Goal: Task Accomplishment & Management: Use online tool/utility

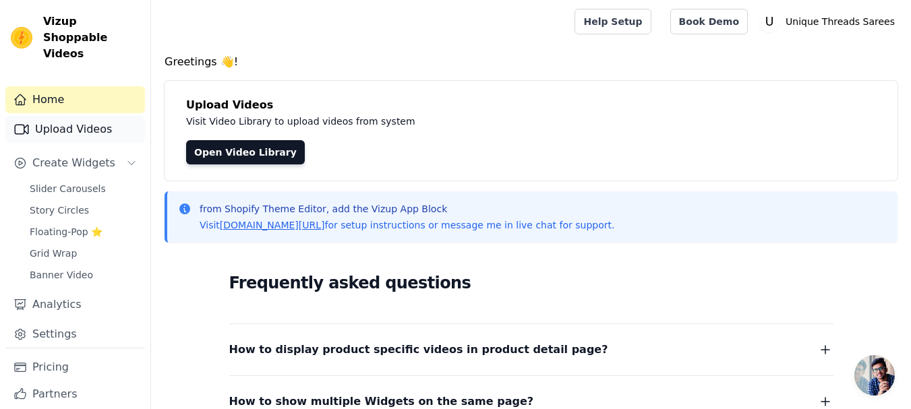
click at [98, 119] on link "Upload Videos" at bounding box center [75, 129] width 140 height 27
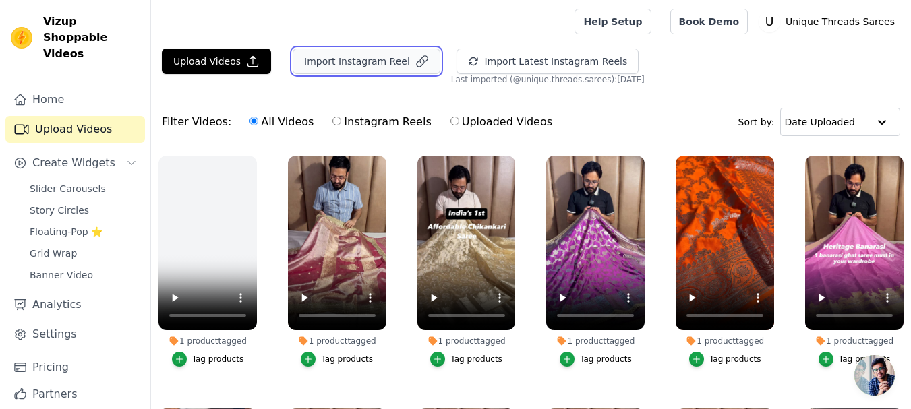
click at [337, 63] on button "Import Instagram Reel" at bounding box center [367, 62] width 148 height 26
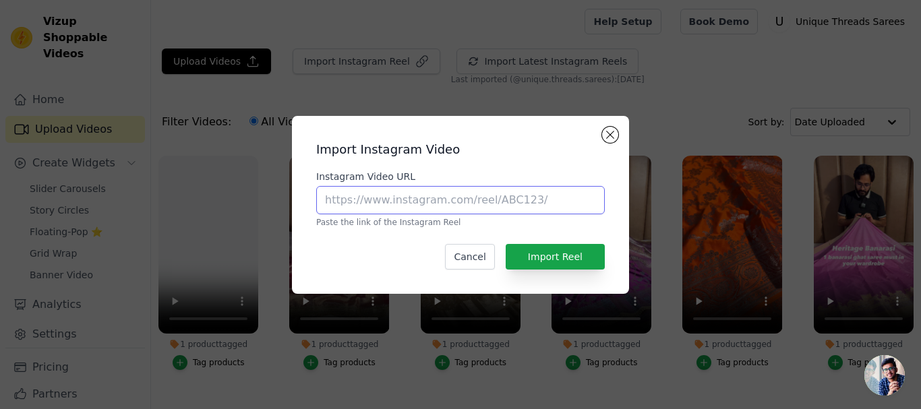
click at [460, 197] on input "Instagram Video URL" at bounding box center [460, 200] width 289 height 28
paste input "[URL][DOMAIN_NAME]"
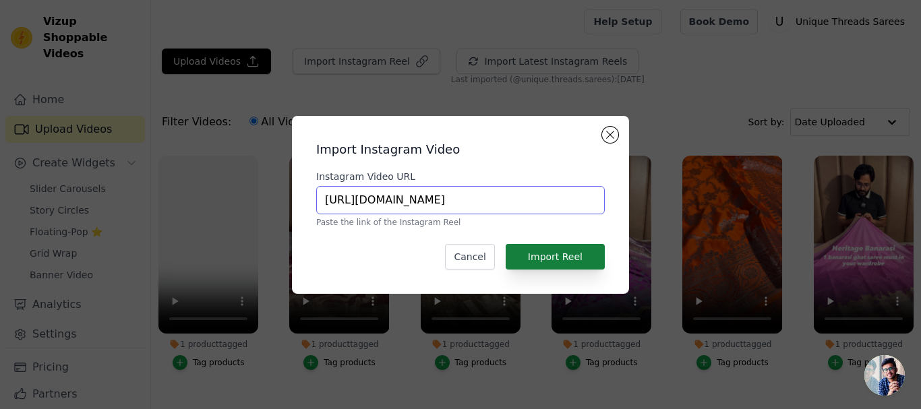
type input "[URL][DOMAIN_NAME]"
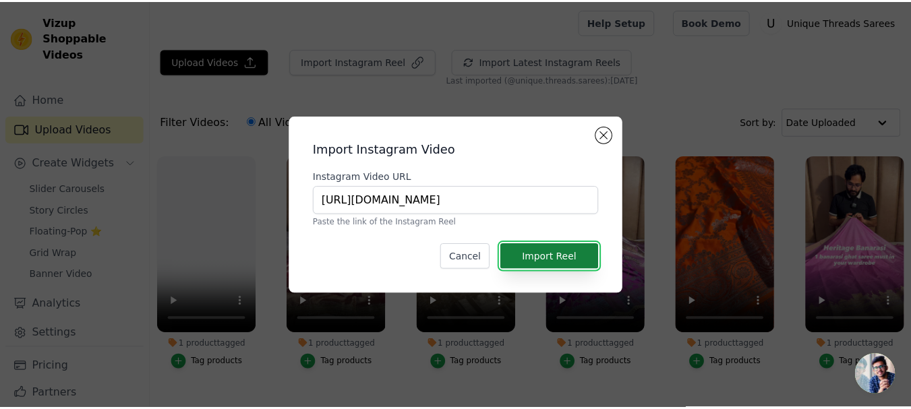
scroll to position [0, 0]
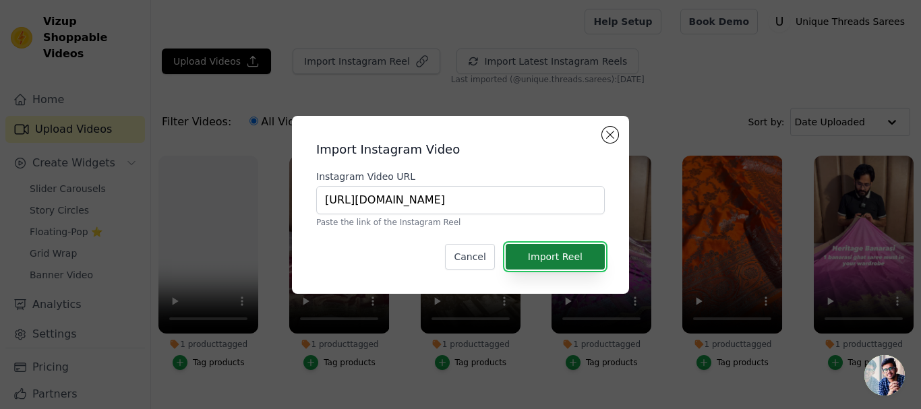
click at [585, 260] on button "Import Reel" at bounding box center [555, 257] width 99 height 26
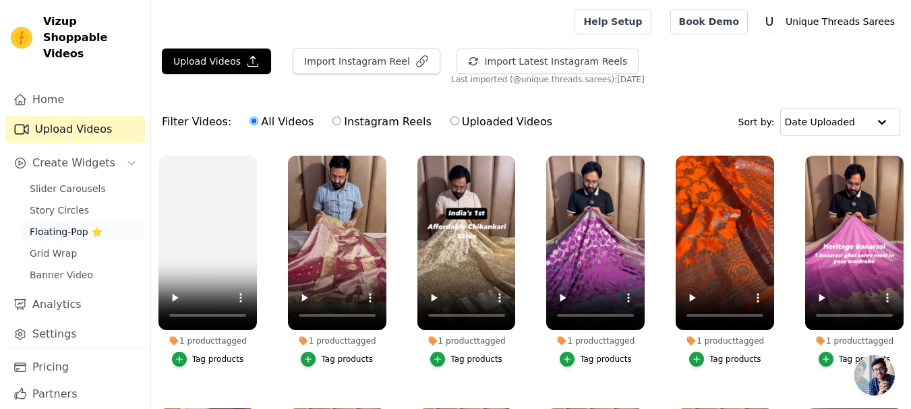
click at [76, 225] on span "Floating-Pop ⭐" at bounding box center [66, 231] width 73 height 13
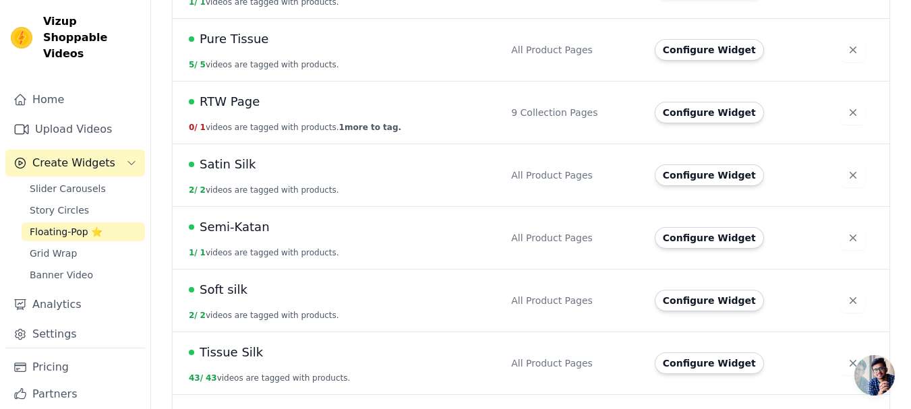
scroll to position [944, 0]
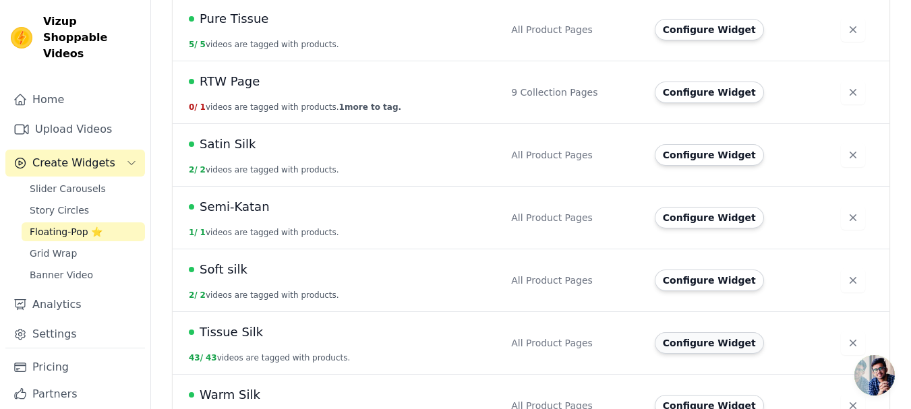
click at [722, 333] on button "Configure Widget" at bounding box center [709, 344] width 109 height 22
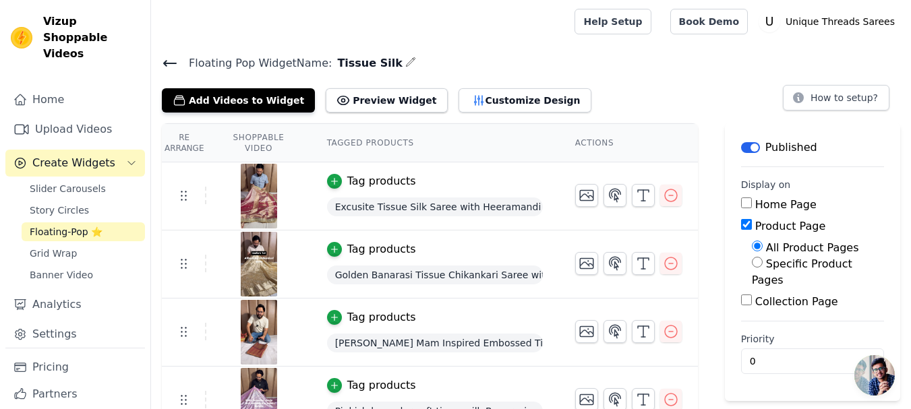
click at [45, 225] on span "Floating-Pop ⭐" at bounding box center [66, 231] width 73 height 13
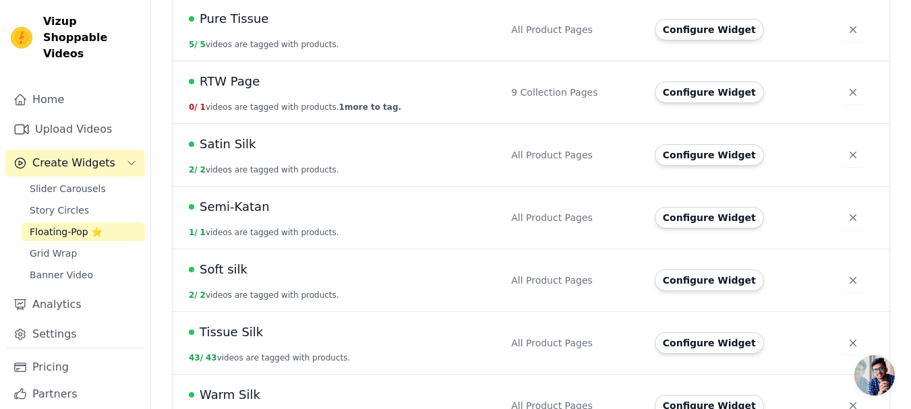
scroll to position [950, 0]
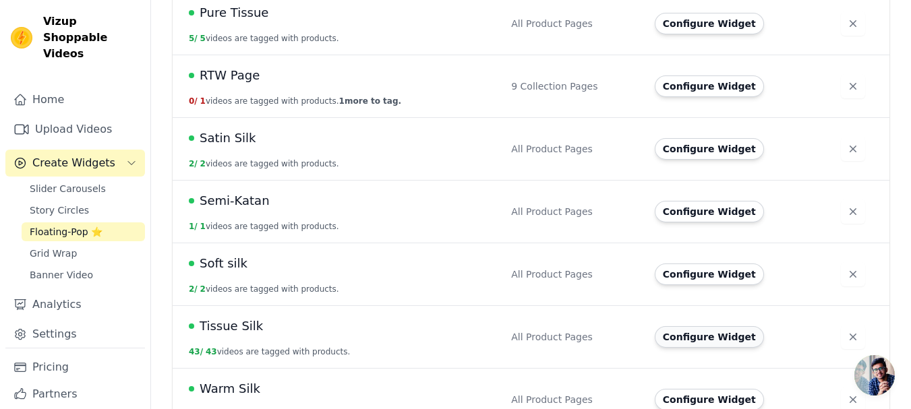
click at [731, 326] on button "Configure Widget" at bounding box center [709, 337] width 109 height 22
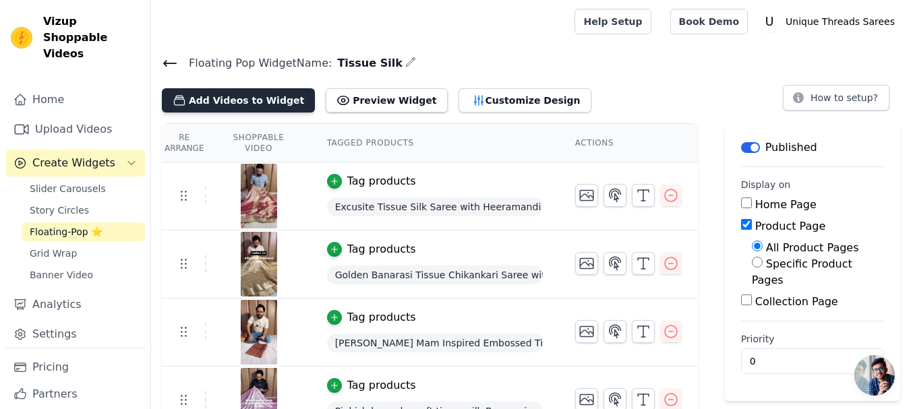
click at [263, 94] on button "Add Videos to Widget" at bounding box center [238, 100] width 153 height 24
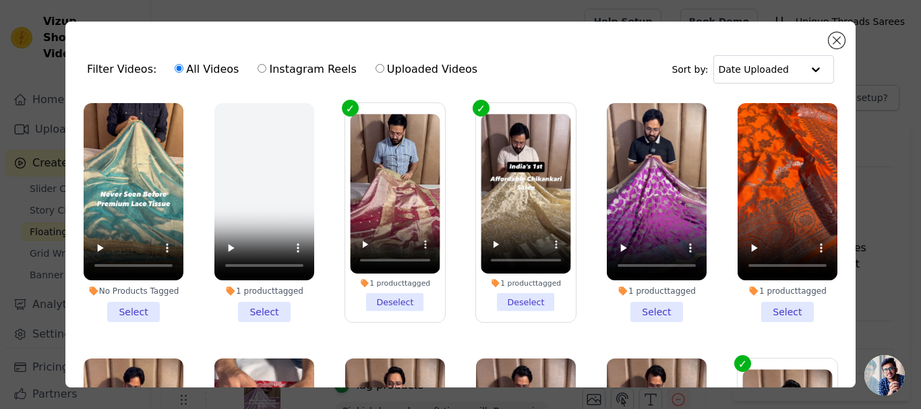
click at [140, 304] on li "No Products Tagged Select" at bounding box center [134, 212] width 100 height 219
click at [0, 0] on input "No Products Tagged Select" at bounding box center [0, 0] width 0 height 0
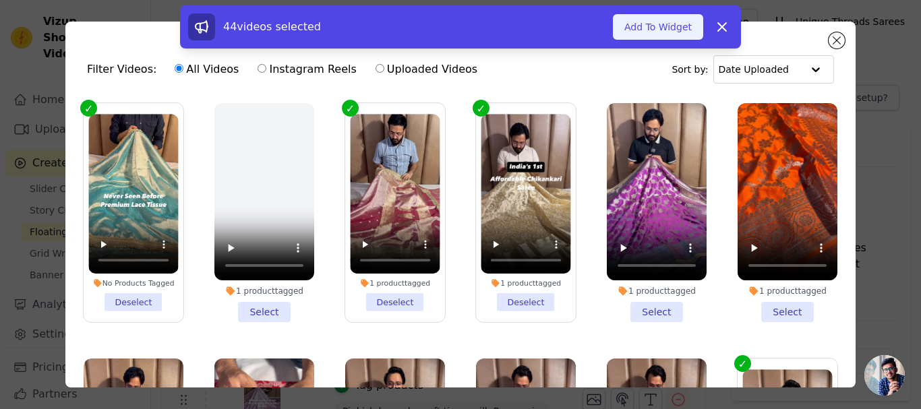
click at [646, 23] on button "Add To Widget" at bounding box center [658, 27] width 90 height 26
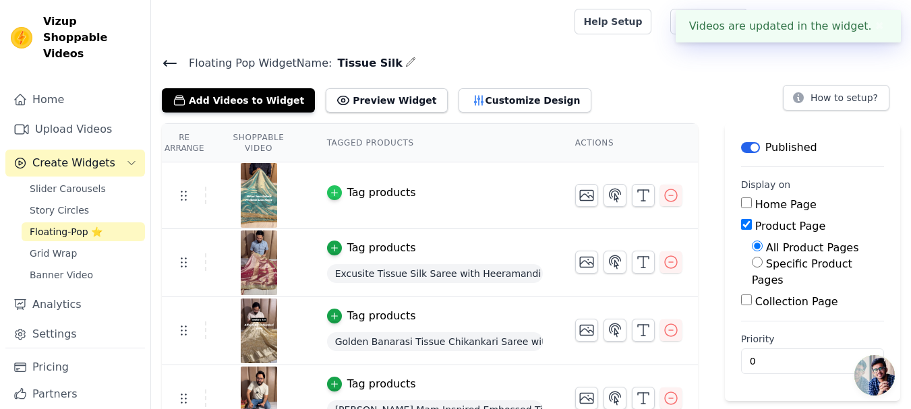
click at [341, 189] on div "button" at bounding box center [334, 192] width 15 height 15
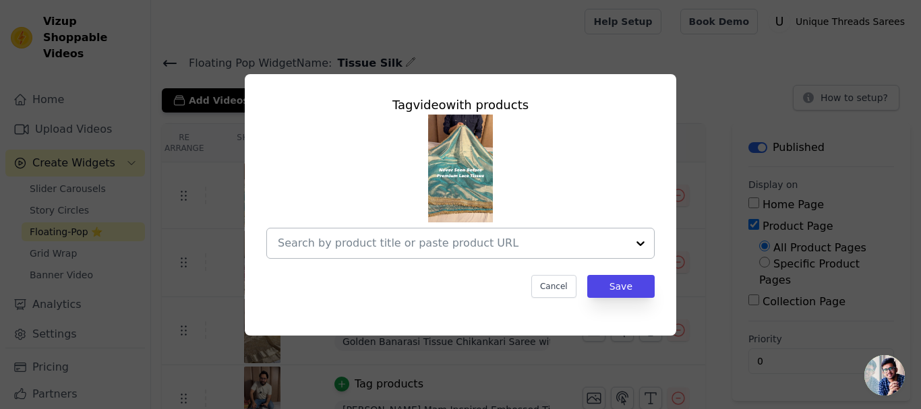
click at [407, 238] on input "text" at bounding box center [452, 243] width 349 height 16
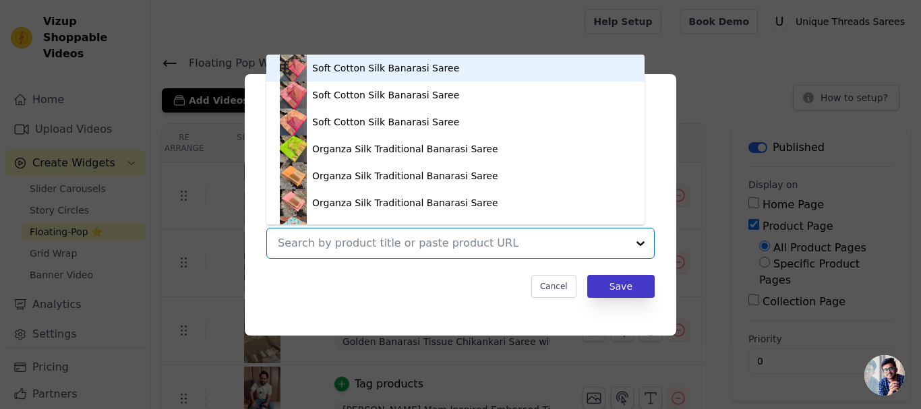
paste input "https://utsarees.in/collections/best-sellers/products/tissue-silk-saree-with-he…"
type input "https://utsarees.in/collections/best-sellers/products/tissue-silk-saree-with-he…"
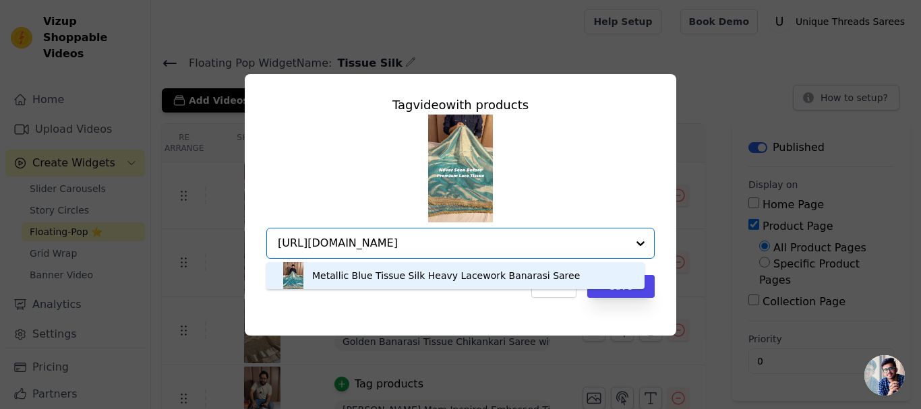
click at [555, 278] on div "Metallic Blue Tissue Silk Heavy Lacework Banarasi Saree" at bounding box center [455, 275] width 351 height 27
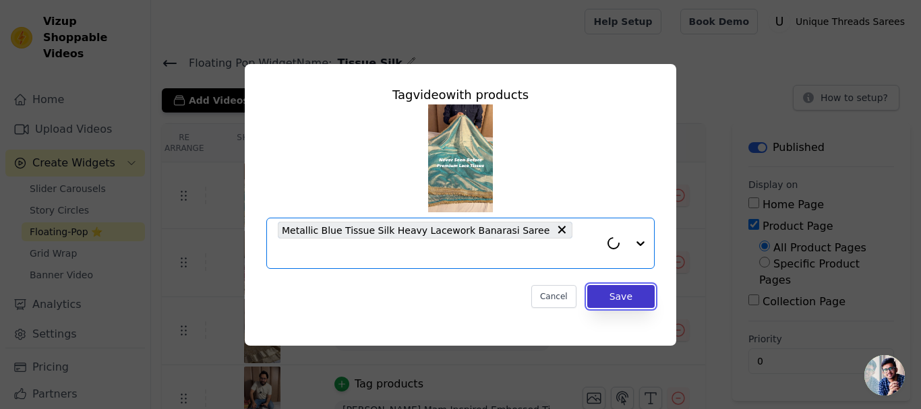
click at [614, 285] on button "Save" at bounding box center [621, 296] width 67 height 23
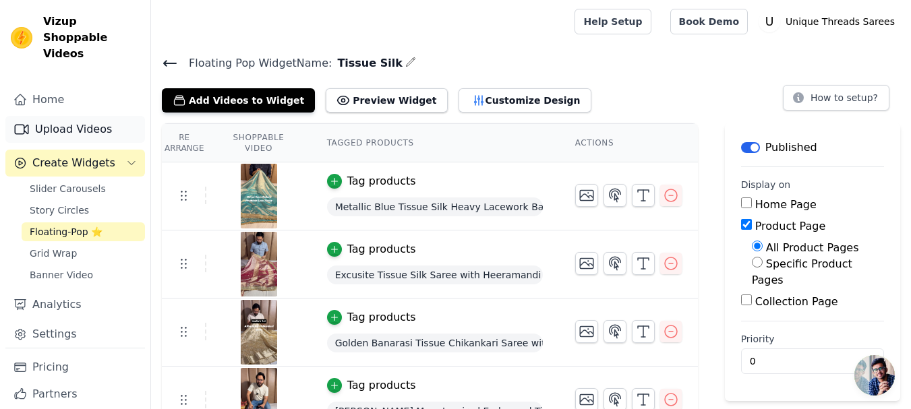
click at [84, 116] on link "Upload Videos" at bounding box center [75, 129] width 140 height 27
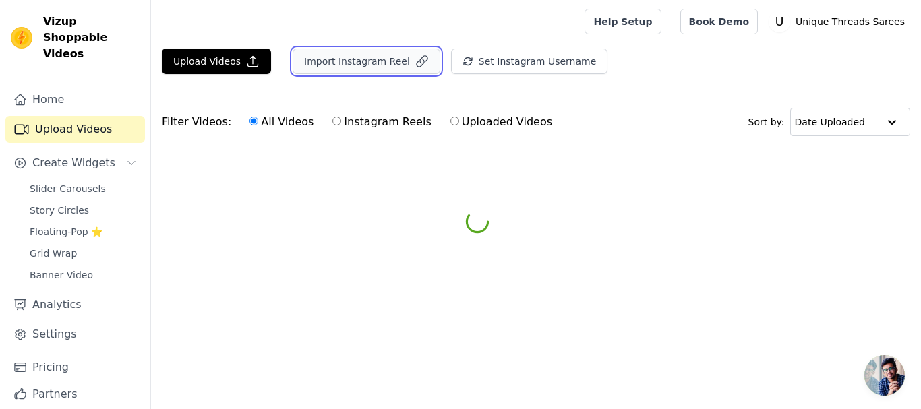
click at [344, 57] on button "Import Instagram Reel" at bounding box center [367, 62] width 148 height 26
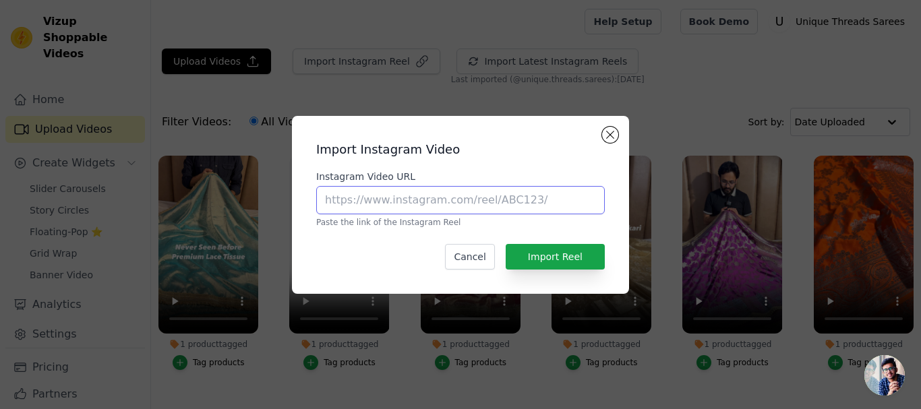
click at [376, 194] on input "Instagram Video URL" at bounding box center [460, 200] width 289 height 28
paste input "https://www.instagram.com/reel/DGTd1EDzdPI/?utm_source=ig_web_copy_link"
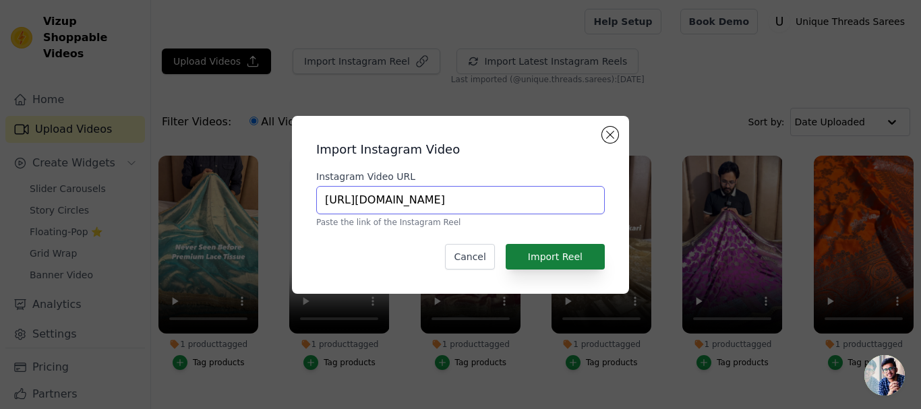
type input "https://www.instagram.com/reel/DGTd1EDzdPI/?utm_source=ig_web_copy_link"
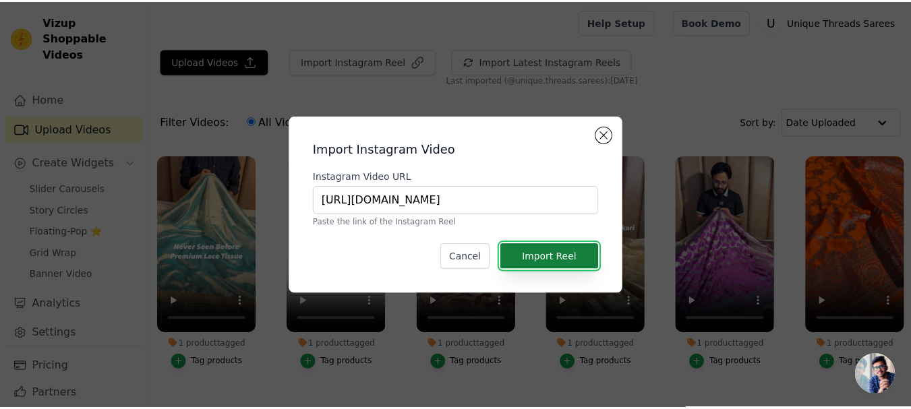
scroll to position [0, 0]
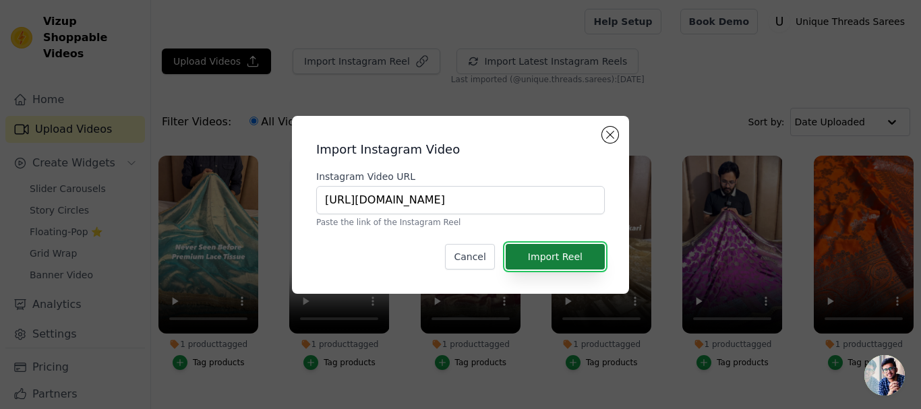
click at [547, 252] on button "Import Reel" at bounding box center [555, 257] width 99 height 26
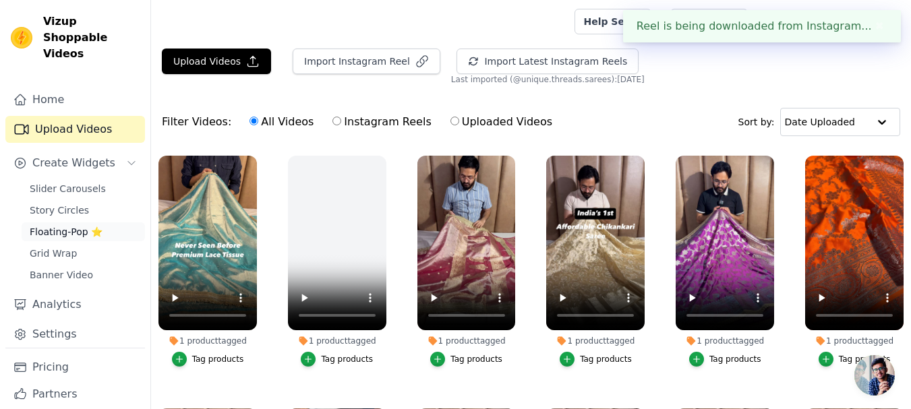
click at [68, 225] on span "Floating-Pop ⭐" at bounding box center [66, 231] width 73 height 13
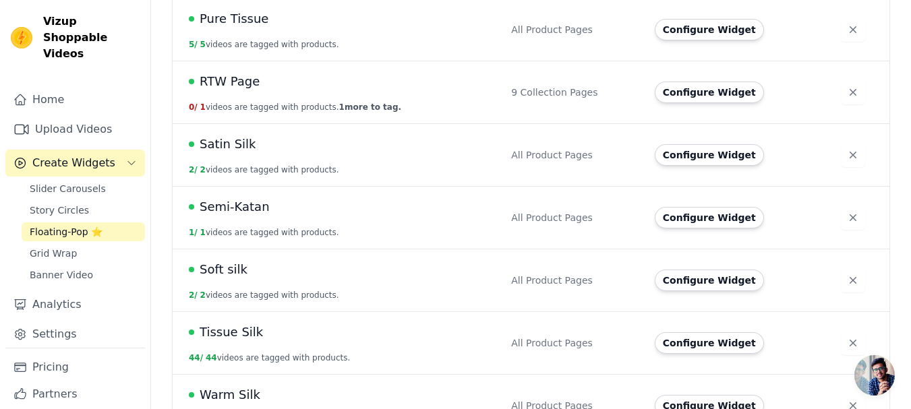
scroll to position [950, 0]
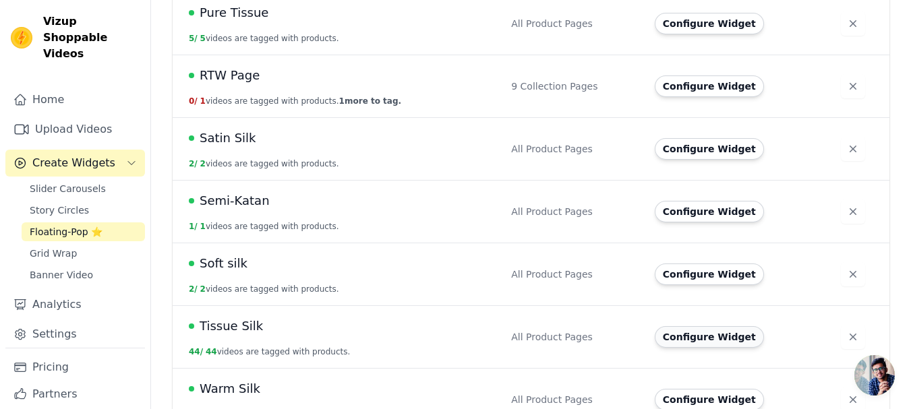
click at [701, 326] on button "Configure Widget" at bounding box center [709, 337] width 109 height 22
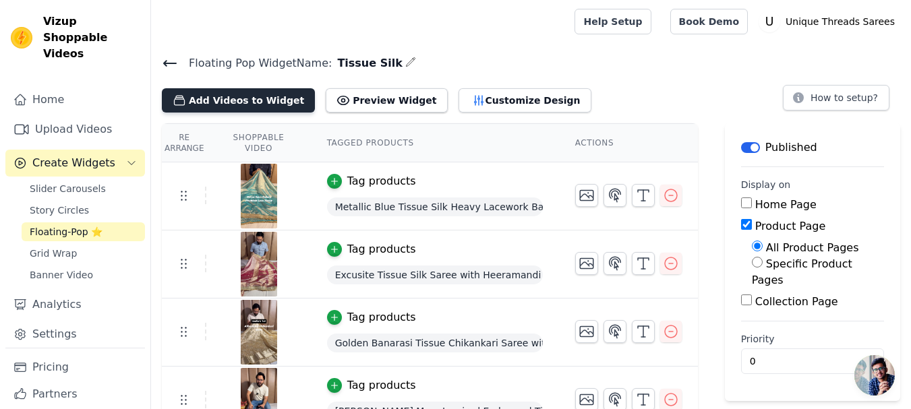
click at [237, 96] on button "Add Videos to Widget" at bounding box center [238, 100] width 153 height 24
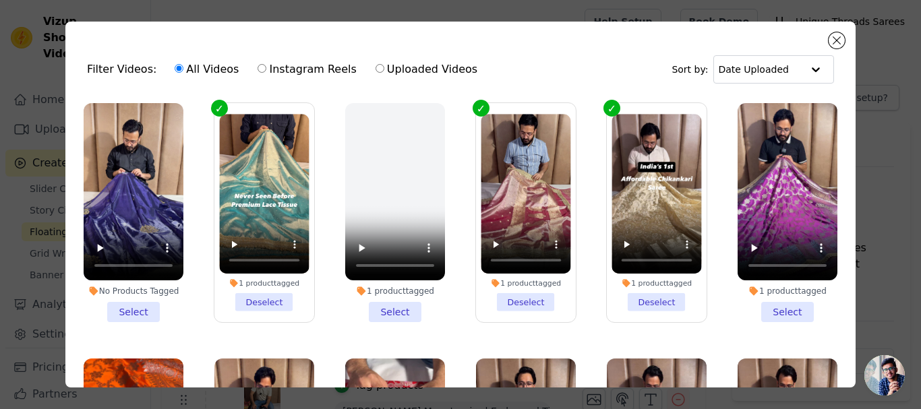
click at [134, 306] on li "No Products Tagged Select" at bounding box center [134, 212] width 100 height 219
click at [0, 0] on input "No Products Tagged Select" at bounding box center [0, 0] width 0 height 0
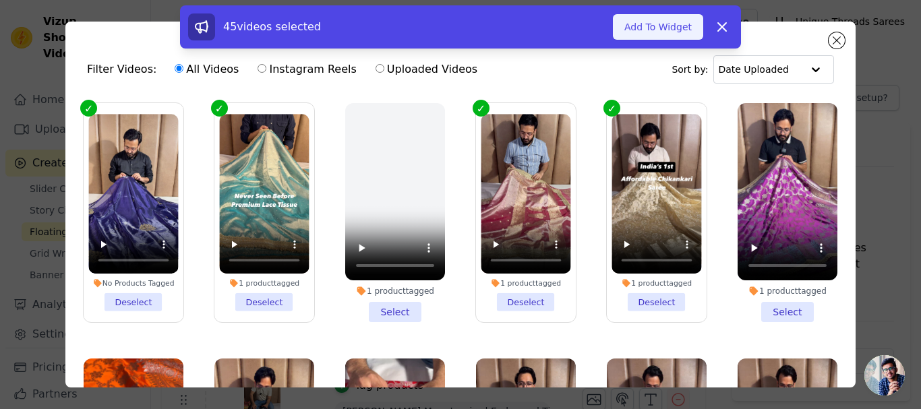
click at [669, 26] on button "Add To Widget" at bounding box center [658, 27] width 90 height 26
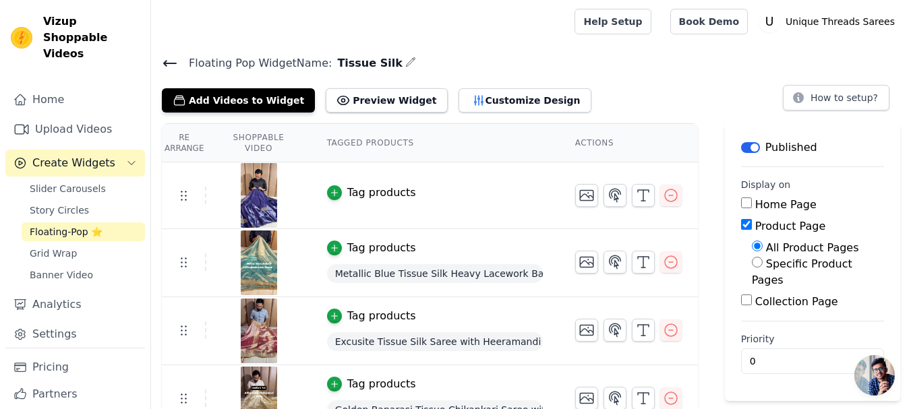
click at [353, 198] on div "Tag products" at bounding box center [381, 193] width 69 height 16
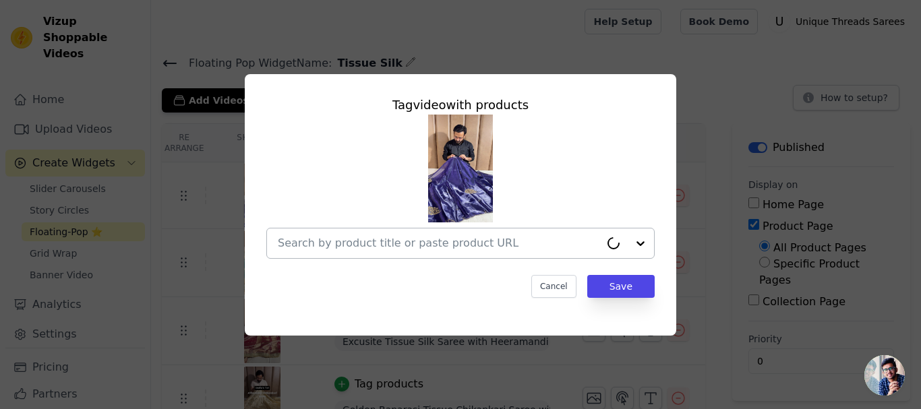
click at [447, 244] on input "text" at bounding box center [439, 243] width 322 height 16
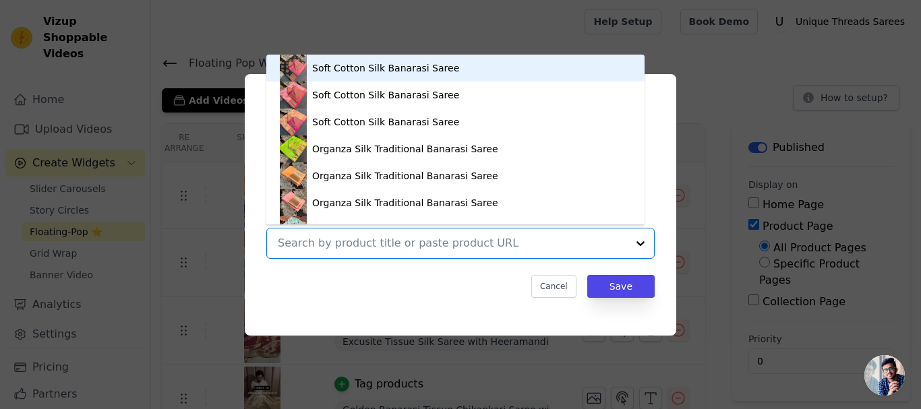
paste input "https://utsarees.in/collections/best-sellers/products/dark-purple-satin-shimmer…"
type input "https://utsarees.in/collections/best-sellers/products/dark-purple-satin-shimmer…"
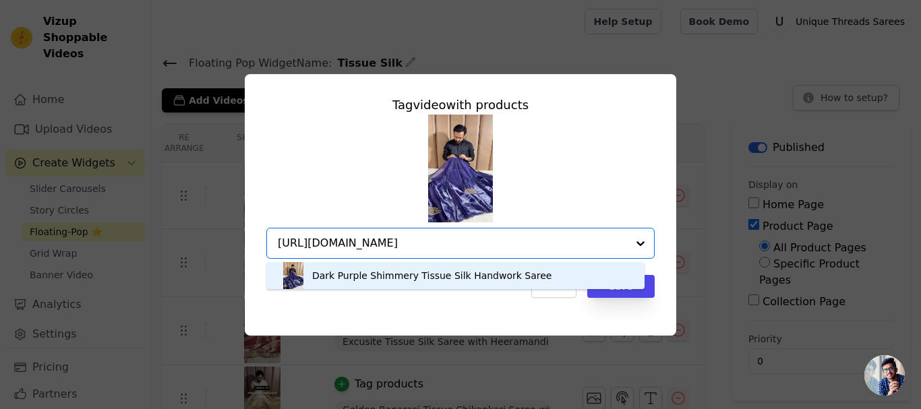
click at [406, 270] on div "Dark Purple Shimmery Tissue Silk Handwork Saree" at bounding box center [431, 275] width 239 height 13
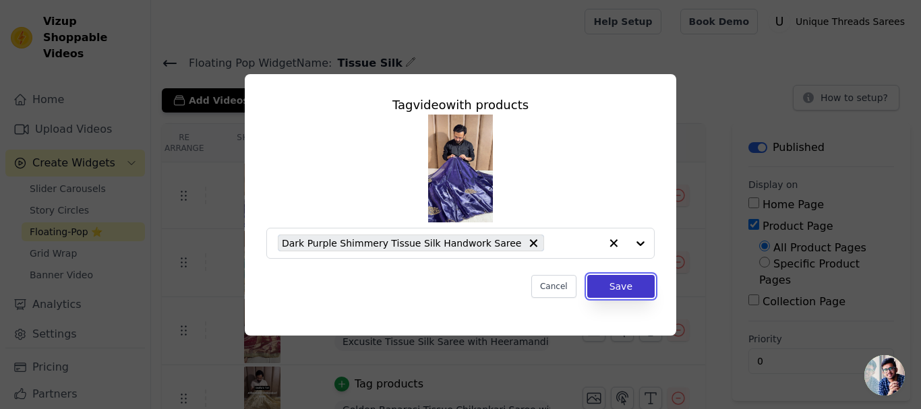
click at [615, 286] on button "Save" at bounding box center [621, 286] width 67 height 23
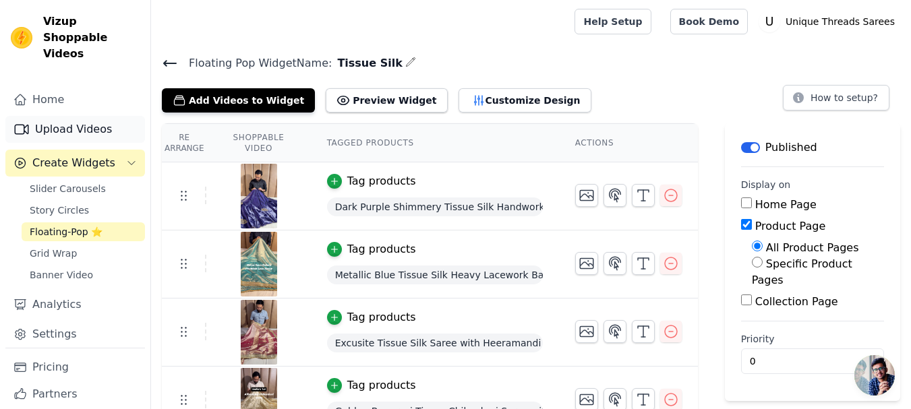
click at [88, 116] on link "Upload Videos" at bounding box center [75, 129] width 140 height 27
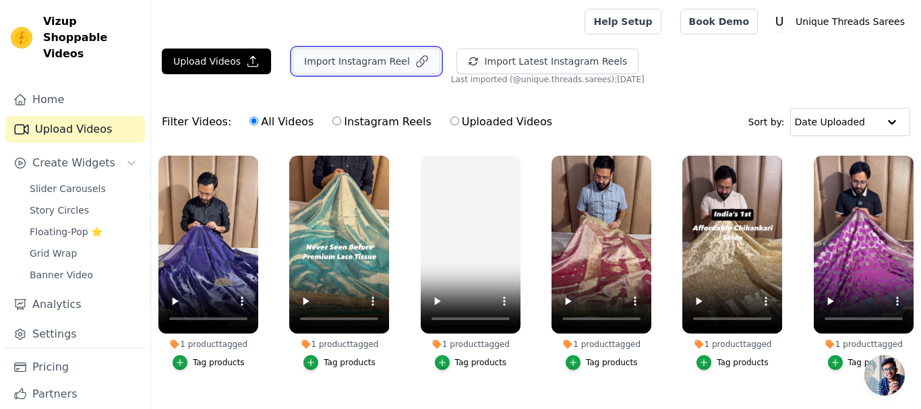
click at [328, 61] on button "Import Instagram Reel" at bounding box center [367, 62] width 148 height 26
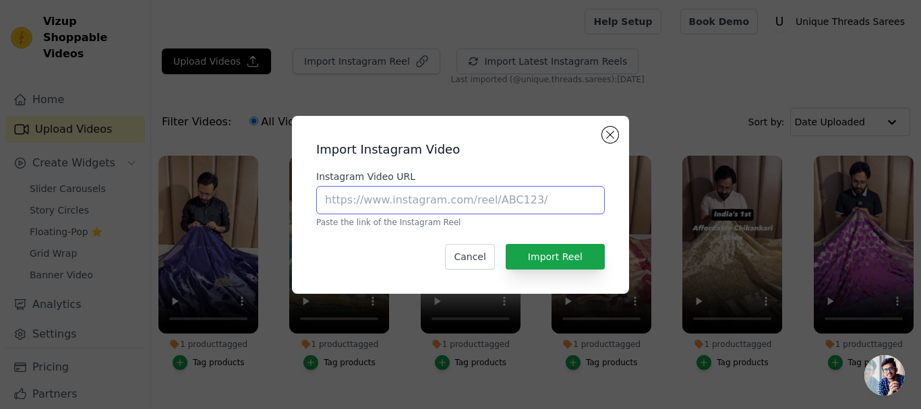
drag, startPoint x: 377, startPoint y: 190, endPoint x: 376, endPoint y: 200, distance: 10.1
click at [377, 190] on input "Instagram Video URL" at bounding box center [460, 200] width 289 height 28
paste input "https://www.instagram.com/reel/DIYa2_tPjZk/?utm_source=ig_web_copy_link"
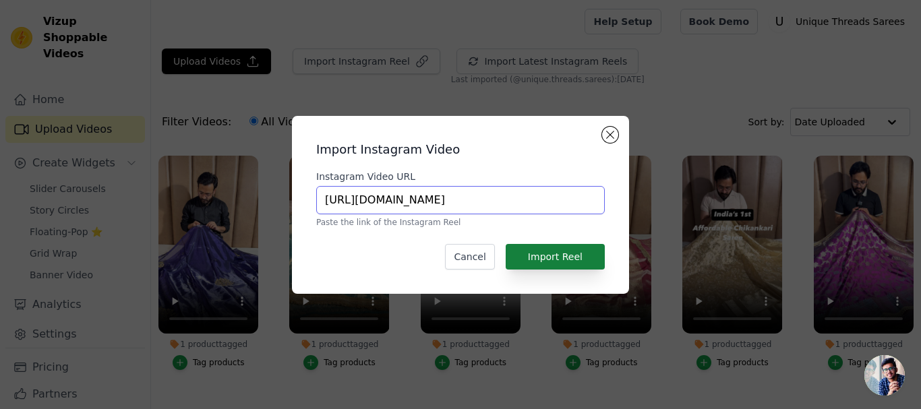
type input "https://www.instagram.com/reel/DIYa2_tPjZk/?utm_source=ig_web_copy_link"
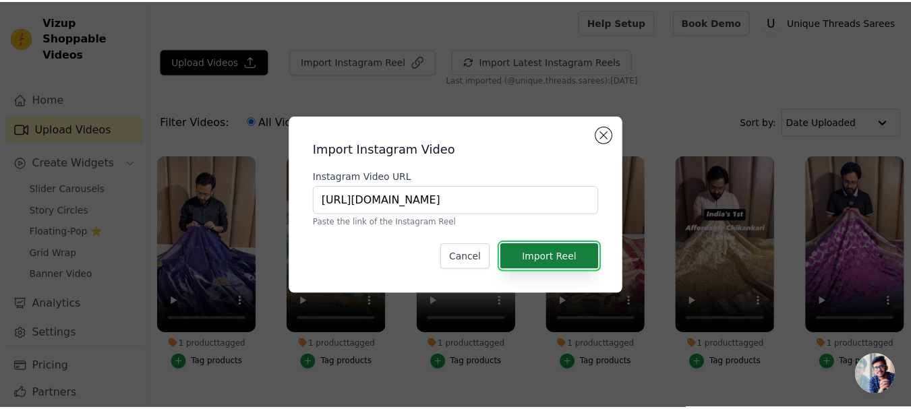
scroll to position [0, 0]
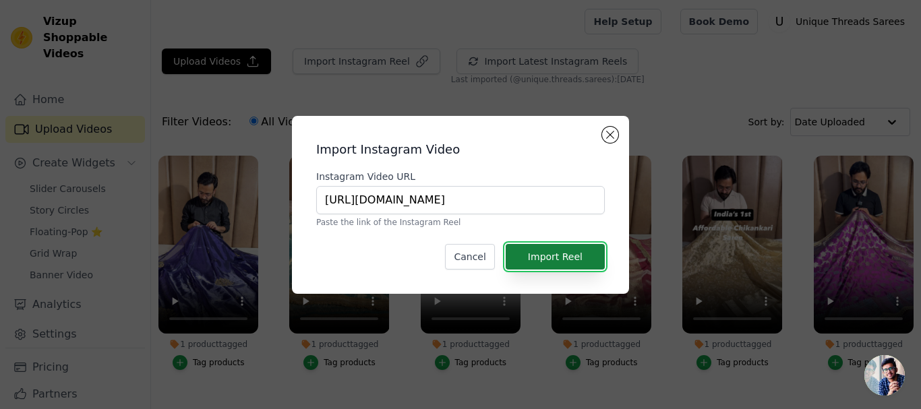
click at [550, 261] on button "Import Reel" at bounding box center [555, 257] width 99 height 26
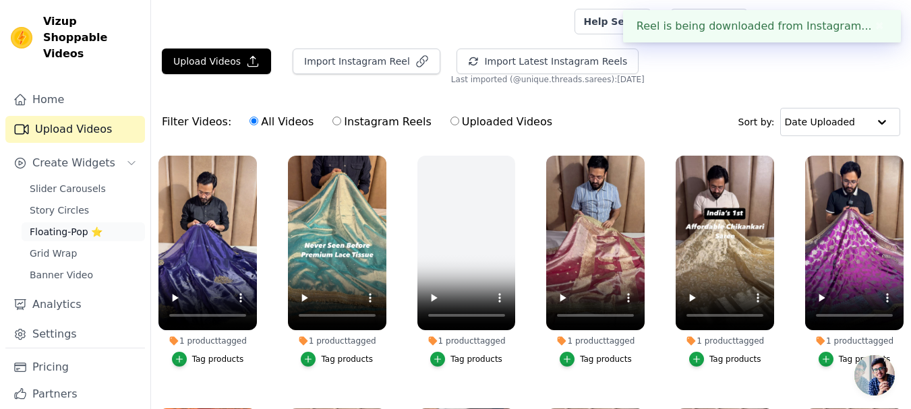
click at [42, 225] on span "Floating-Pop ⭐" at bounding box center [66, 231] width 73 height 13
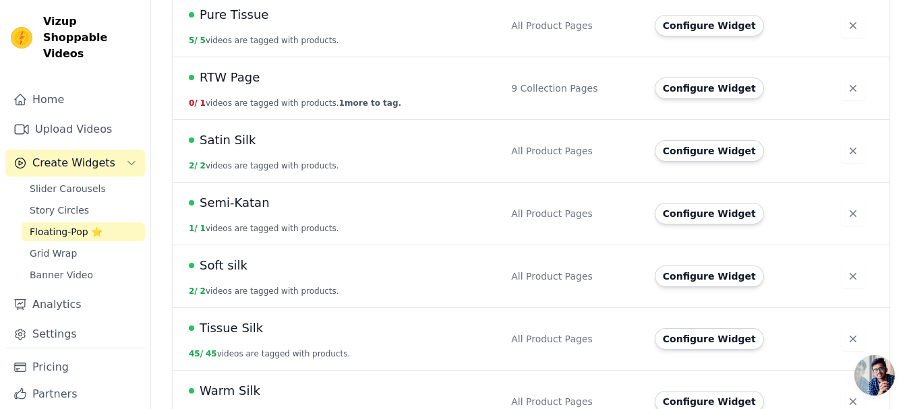
scroll to position [950, 0]
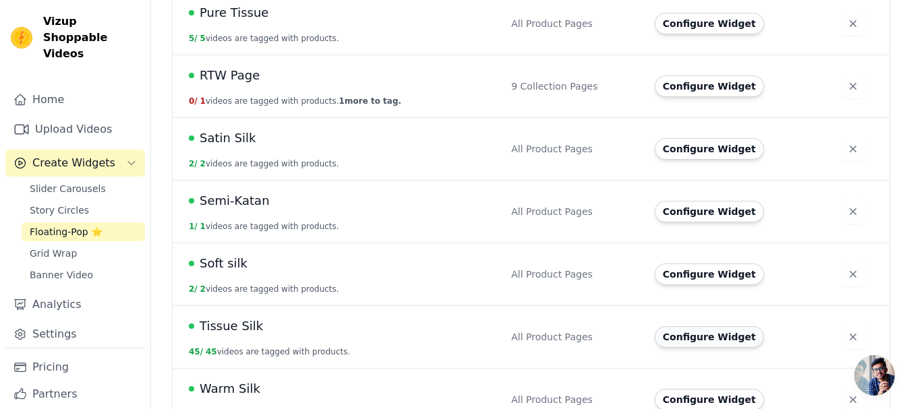
click at [699, 326] on button "Configure Widget" at bounding box center [709, 337] width 109 height 22
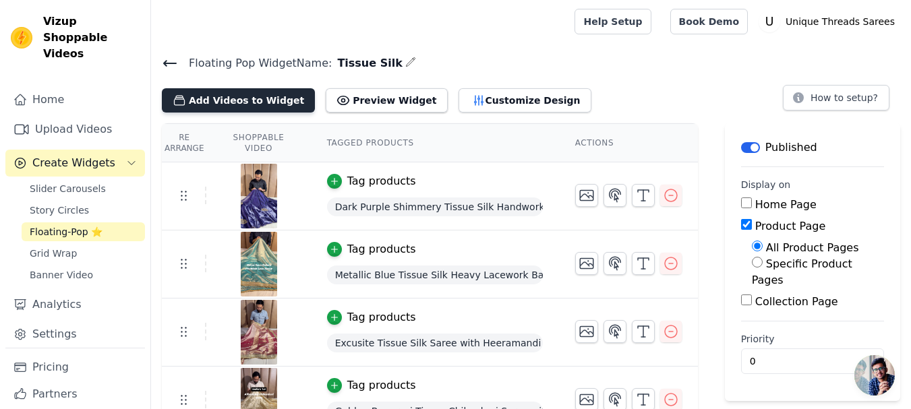
click at [226, 95] on button "Add Videos to Widget" at bounding box center [238, 100] width 153 height 24
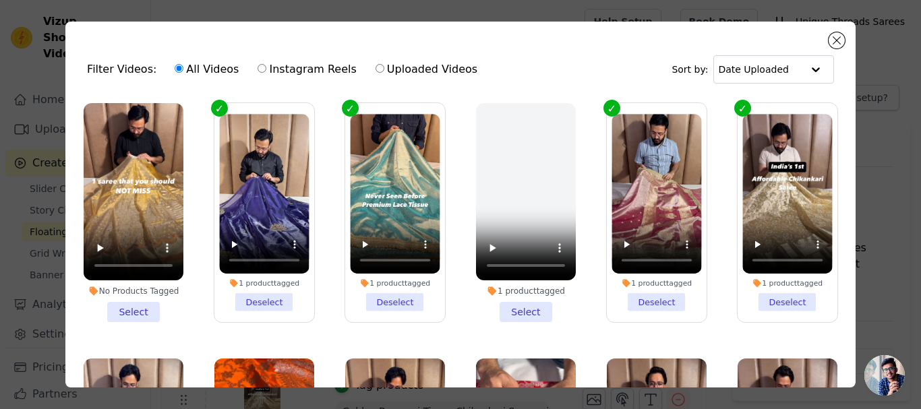
click at [137, 304] on li "No Products Tagged Select" at bounding box center [134, 212] width 100 height 219
click at [0, 0] on input "No Products Tagged Select" at bounding box center [0, 0] width 0 height 0
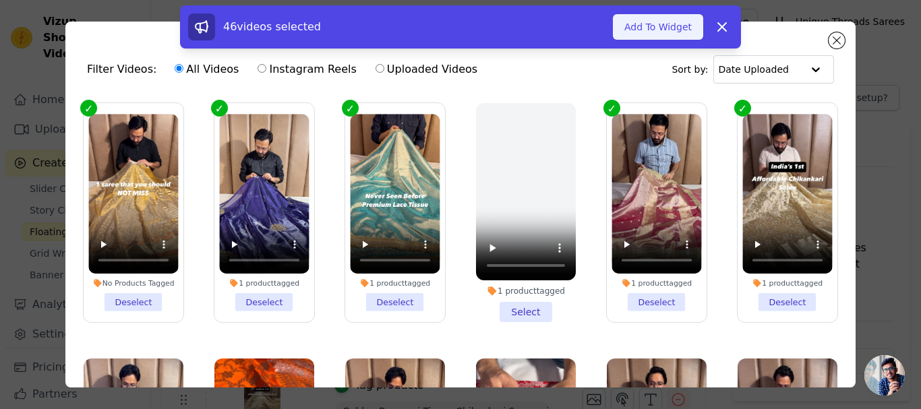
click at [675, 24] on button "Add To Widget" at bounding box center [658, 27] width 90 height 26
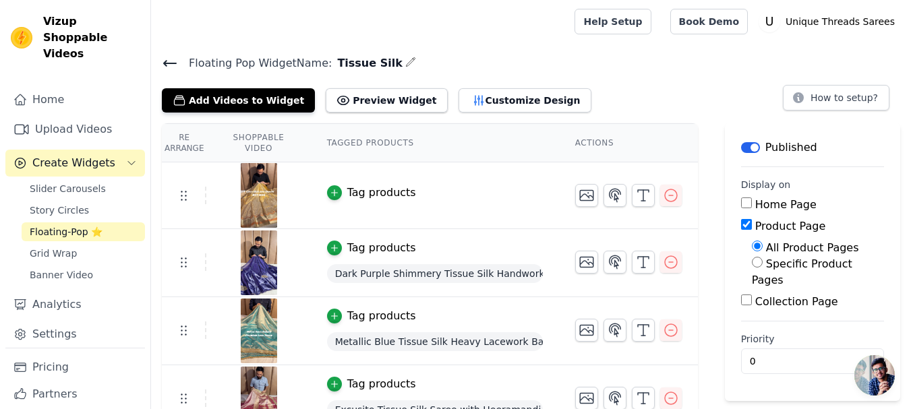
click at [386, 197] on div "Tag products" at bounding box center [381, 193] width 69 height 16
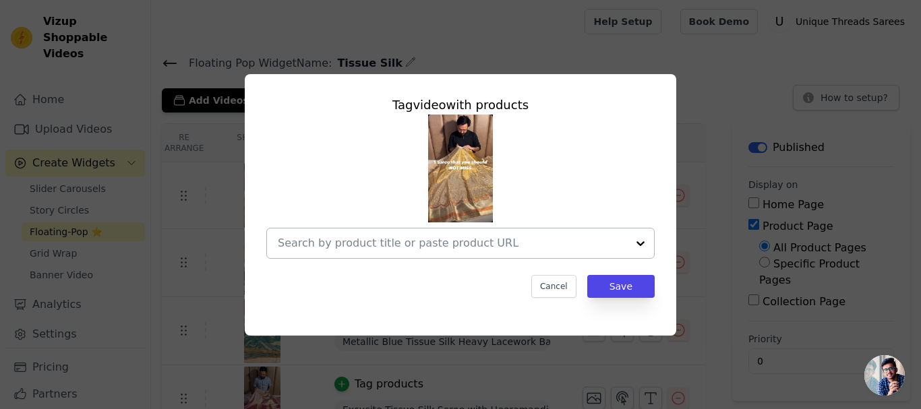
click at [485, 245] on input "text" at bounding box center [452, 243] width 349 height 16
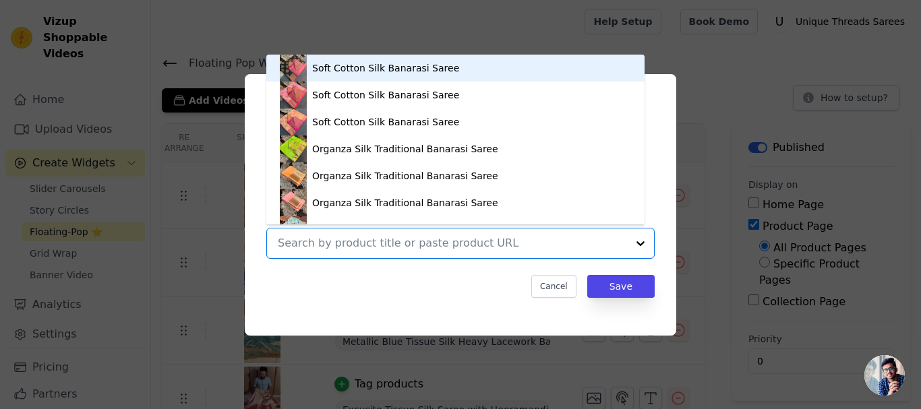
paste input "https://utsarees.in/collections/best-sellers/products/copper-tissue-silk-saree-…"
type input "https://utsarees.in/collections/best-sellers/products/copper-tissue-silk-saree-…"
click at [622, 288] on button "Save" at bounding box center [621, 286] width 67 height 23
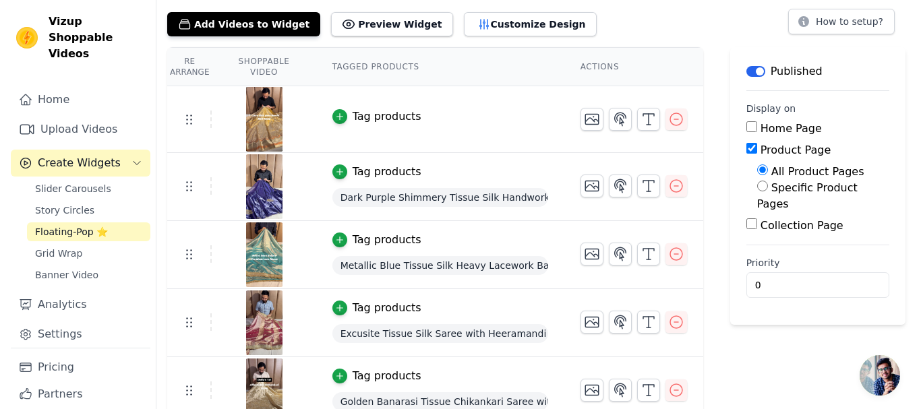
scroll to position [0, 0]
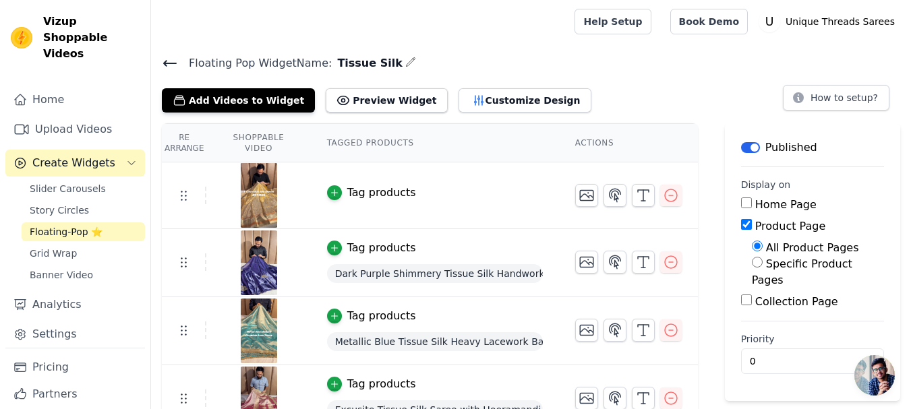
click at [362, 193] on div "Tag products" at bounding box center [381, 193] width 69 height 16
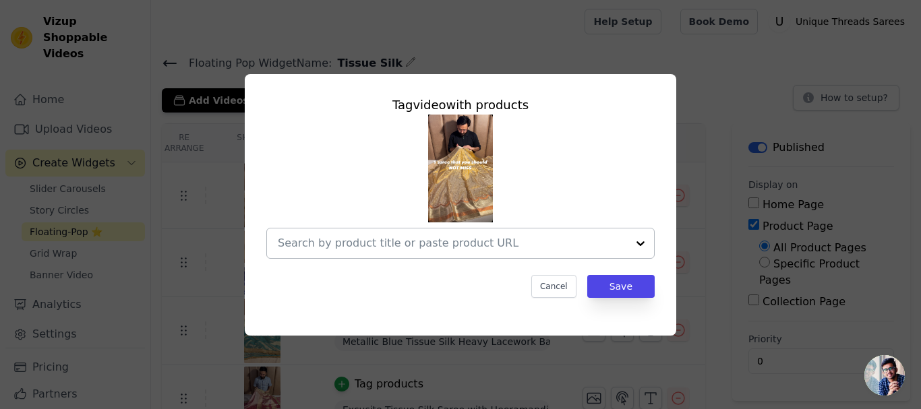
click at [469, 239] on input "text" at bounding box center [452, 243] width 349 height 16
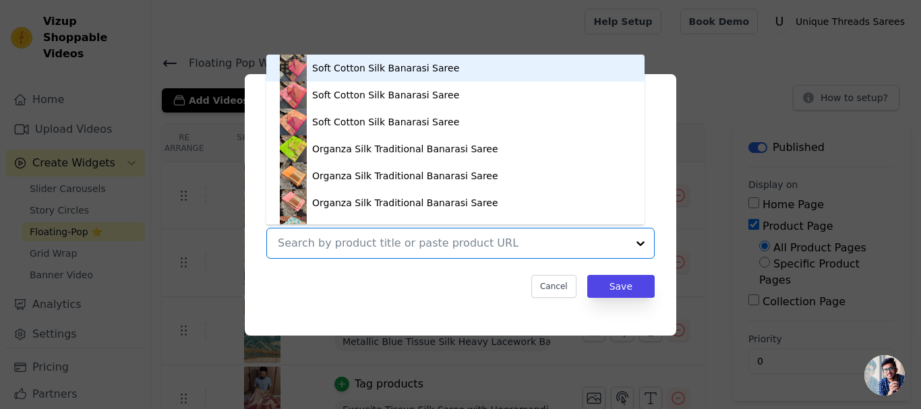
paste input "https://utsarees.in/collections/best-sellers/products/copper-tissue-silk-saree-…"
type input "https://utsarees.in/collections/best-sellers/products/copper-tissue-silk-saree-…"
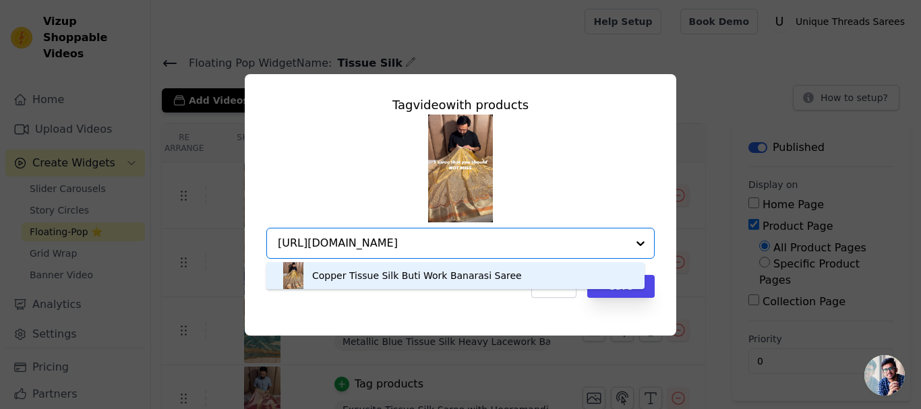
click at [433, 276] on div "Copper Tissue Silk Buti Work Banarasi Saree" at bounding box center [417, 275] width 210 height 13
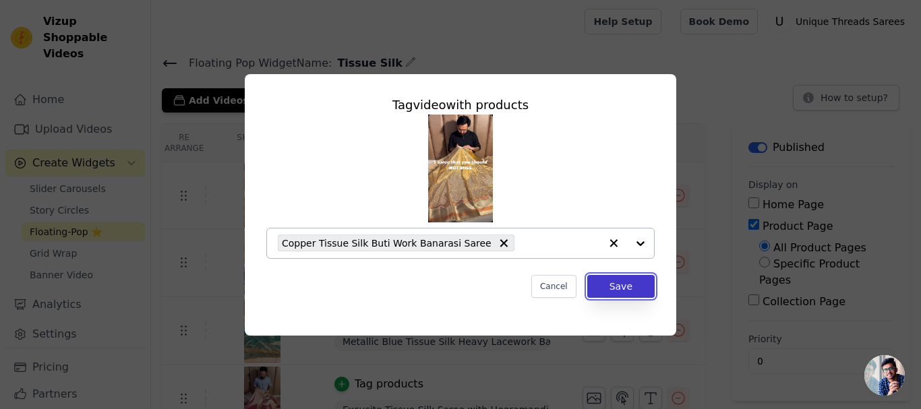
click at [617, 287] on button "Save" at bounding box center [621, 286] width 67 height 23
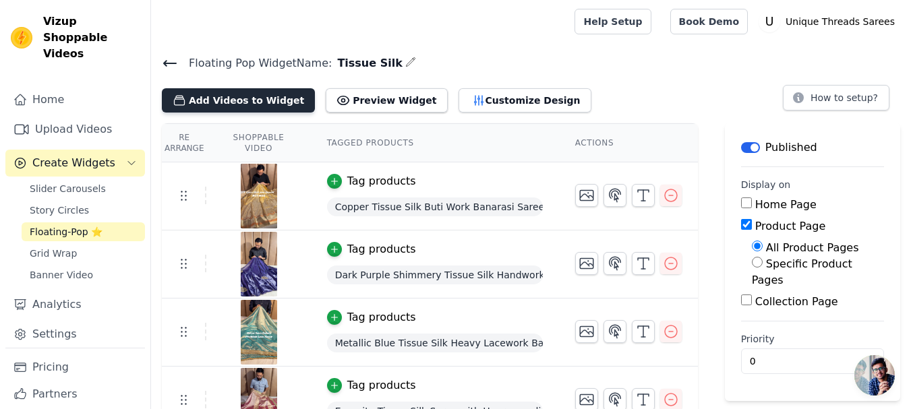
click at [229, 98] on button "Add Videos to Widget" at bounding box center [238, 100] width 153 height 24
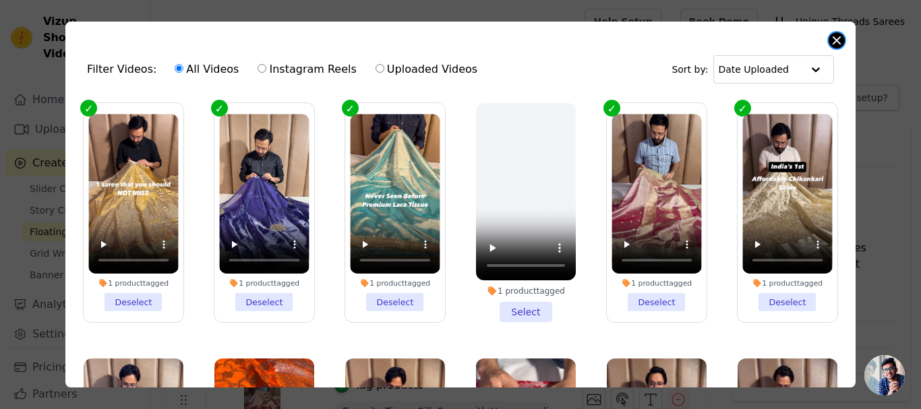
click at [840, 39] on button "Close modal" at bounding box center [837, 40] width 16 height 16
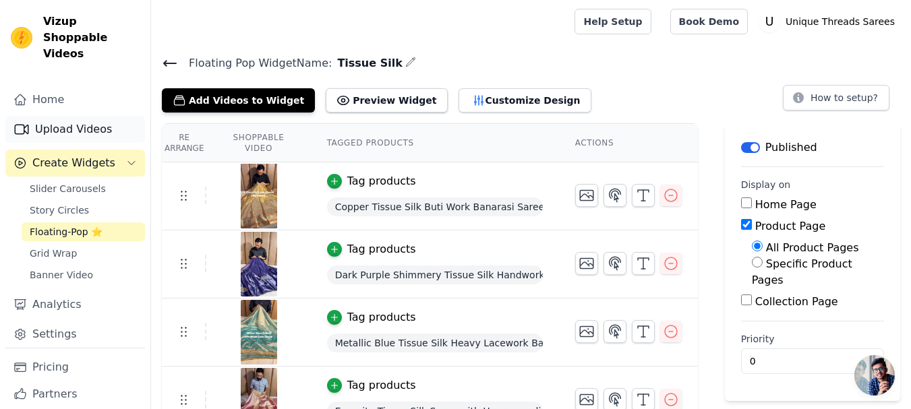
click at [69, 116] on link "Upload Videos" at bounding box center [75, 129] width 140 height 27
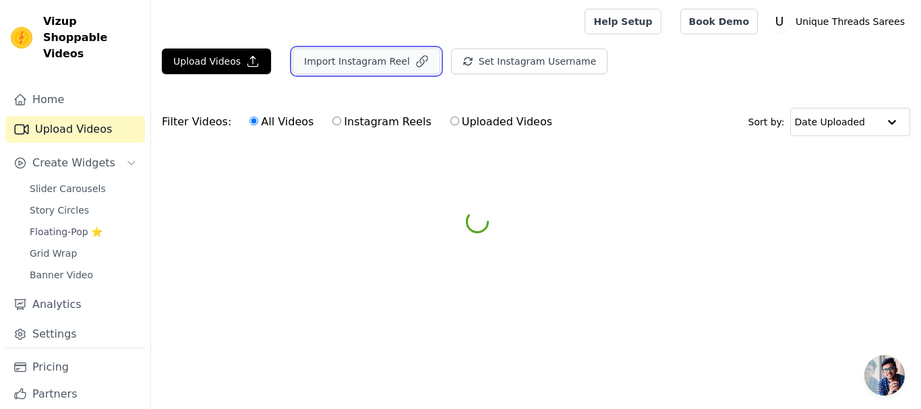
click at [330, 62] on button "Import Instagram Reel" at bounding box center [367, 62] width 148 height 26
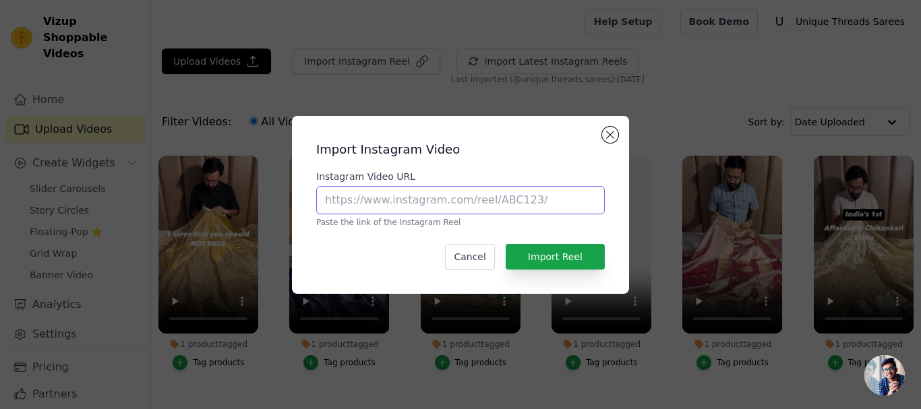
click at [413, 195] on input "Instagram Video URL" at bounding box center [460, 200] width 289 height 28
paste input "https://www.instagram.com/reel/DJsxepLPFhK/?utm_source=ig_web_copy_link"
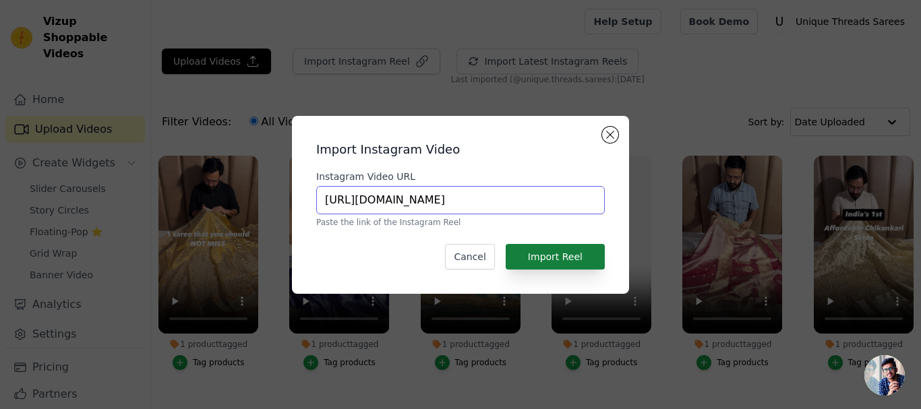
type input "https://www.instagram.com/reel/DJsxepLPFhK/?utm_source=ig_web_copy_link"
click at [563, 252] on button "Import Reel" at bounding box center [555, 257] width 99 height 26
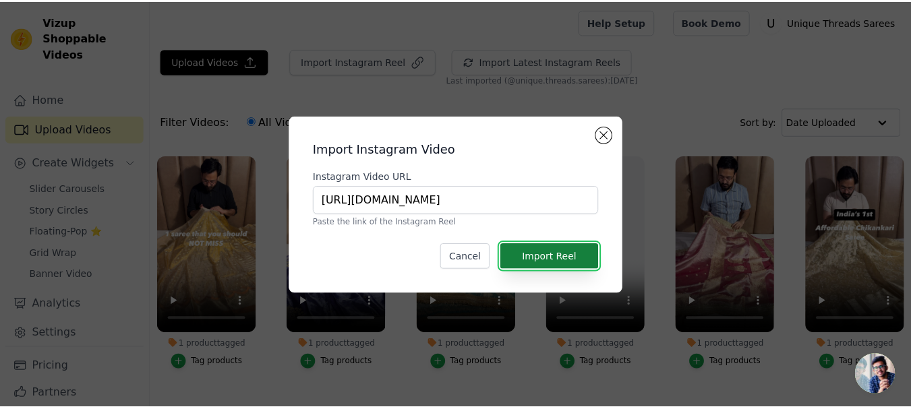
scroll to position [0, 0]
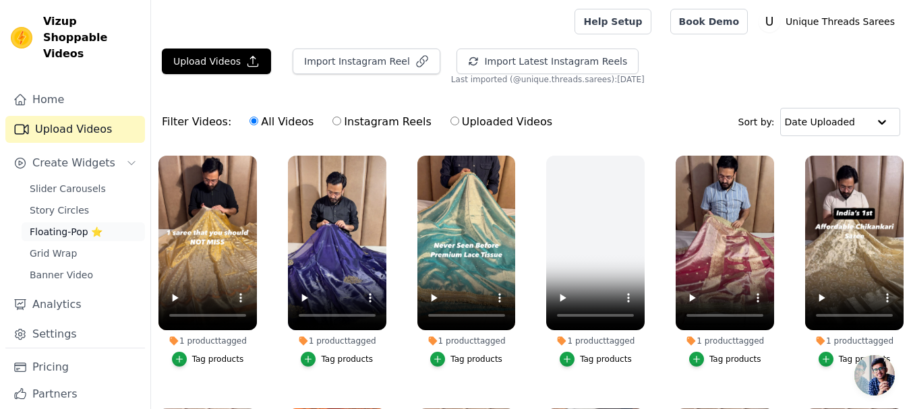
click at [63, 225] on span "Floating-Pop ⭐" at bounding box center [66, 231] width 73 height 13
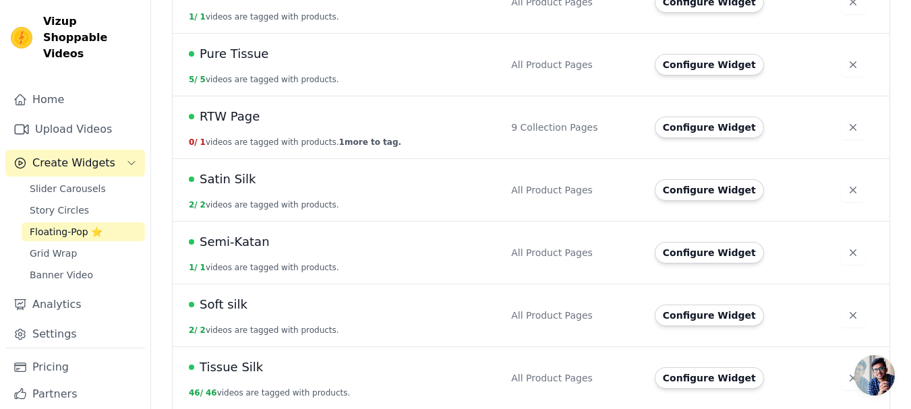
scroll to position [944, 0]
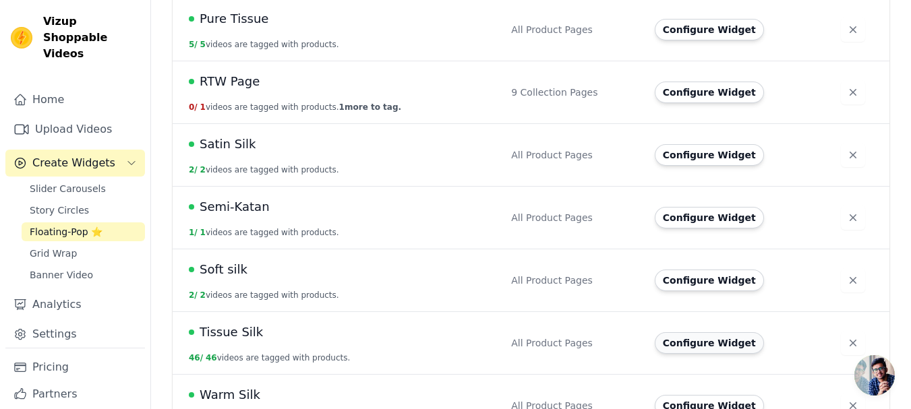
click at [681, 333] on button "Configure Widget" at bounding box center [709, 344] width 109 height 22
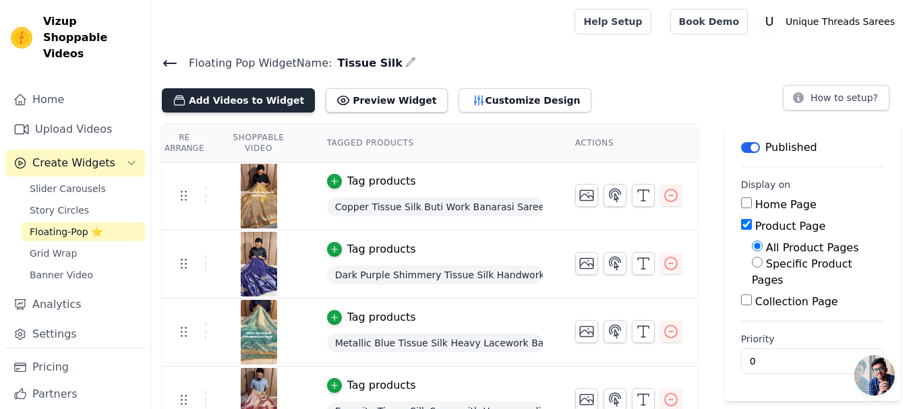
click at [250, 91] on button "Add Videos to Widget" at bounding box center [238, 100] width 153 height 24
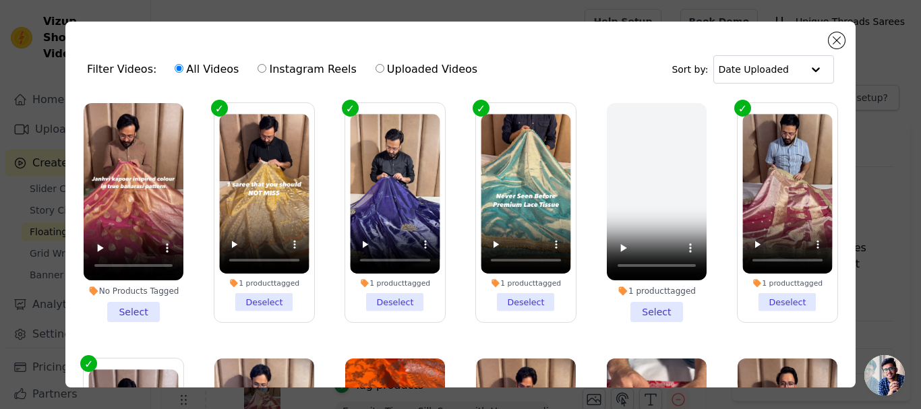
click at [129, 307] on li "No Products Tagged Select" at bounding box center [134, 212] width 100 height 219
click at [0, 0] on input "No Products Tagged Select" at bounding box center [0, 0] width 0 height 0
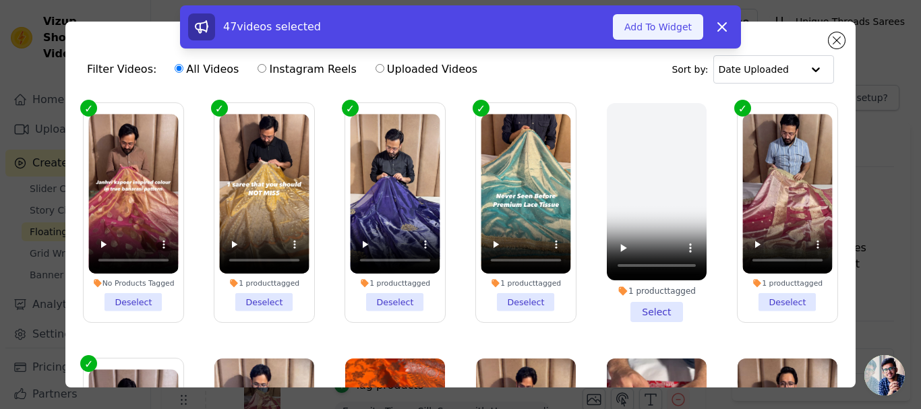
click at [668, 23] on button "Add To Widget" at bounding box center [658, 27] width 90 height 26
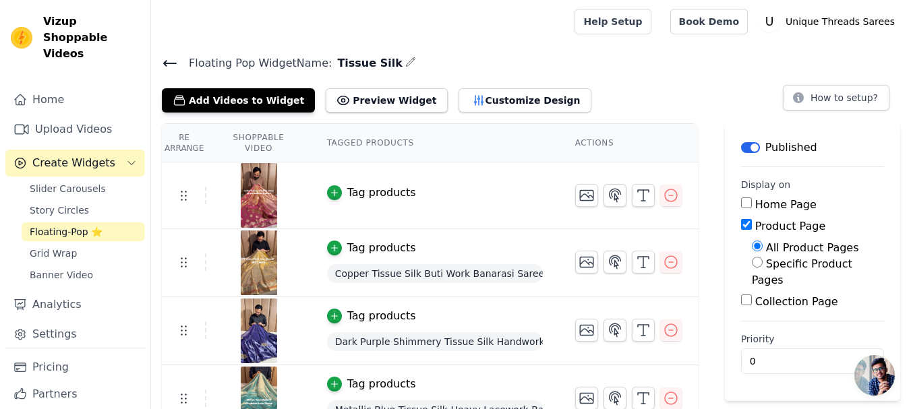
click at [357, 195] on div "Tag products" at bounding box center [381, 193] width 69 height 16
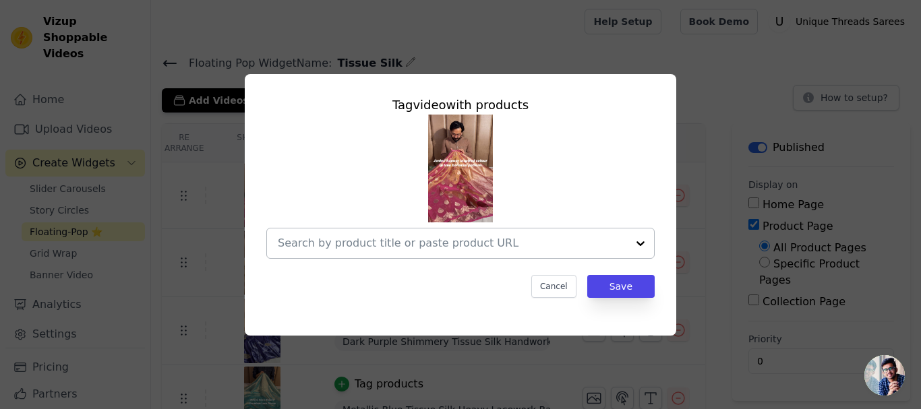
click at [486, 244] on input "text" at bounding box center [452, 243] width 349 height 16
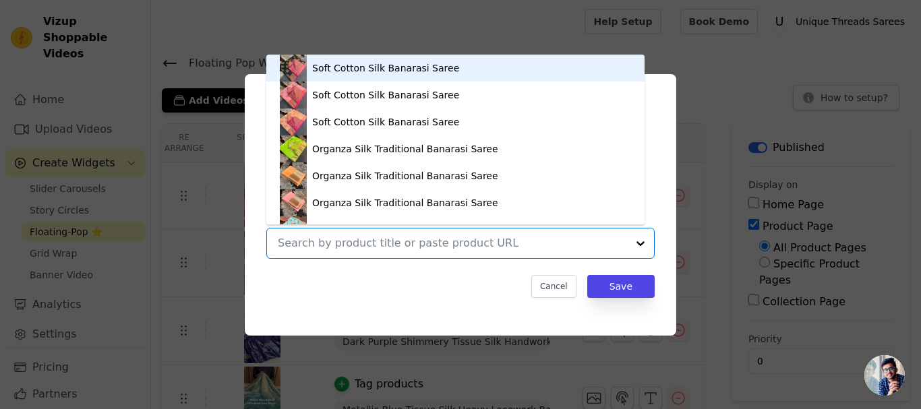
paste input "https://utsarees.in/collections/best-sellers/products/bright-pink-tissue-banara…"
type input "https://utsarees.in/collections/best-sellers/products/bright-pink-tissue-banara…"
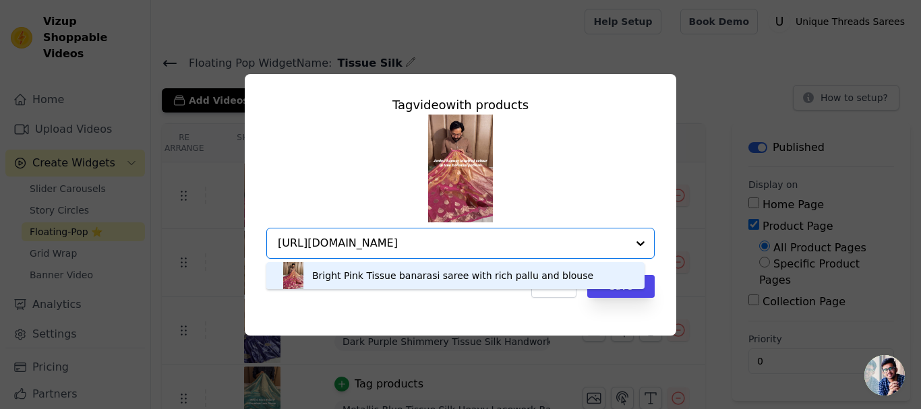
click at [627, 281] on div "Bright Pink Tissue banarasi saree with rich pallu and blouse" at bounding box center [455, 275] width 378 height 27
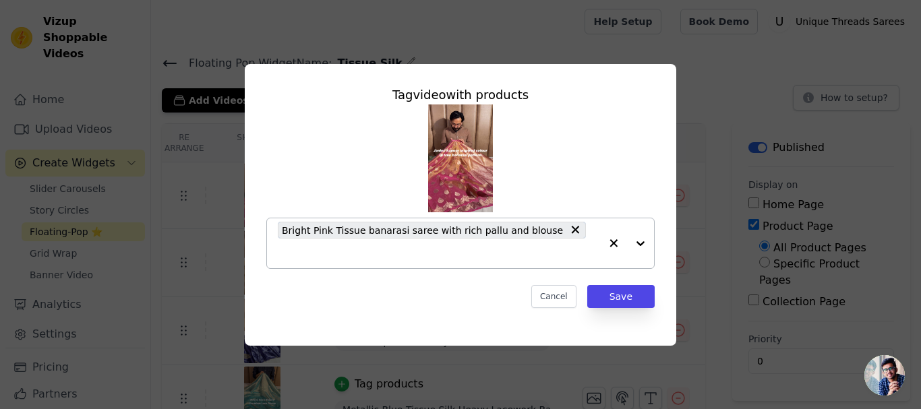
click at [559, 246] on input "text" at bounding box center [439, 254] width 322 height 16
click at [563, 254] on div "Bright Pink Tissue banarasi saree with rich pallu and blouse" at bounding box center [439, 244] width 322 height 50
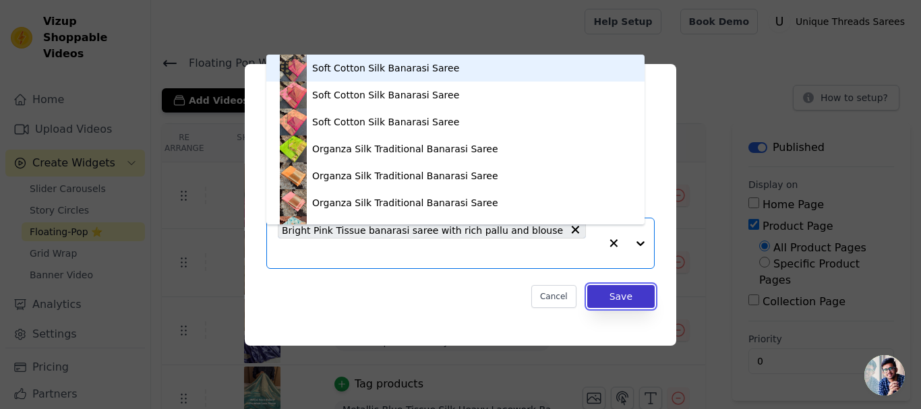
click at [616, 286] on button "Save" at bounding box center [621, 296] width 67 height 23
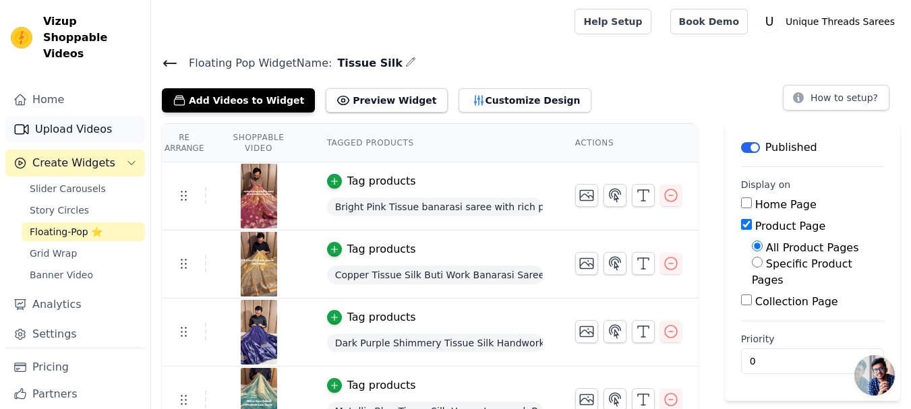
click at [94, 116] on link "Upload Videos" at bounding box center [75, 129] width 140 height 27
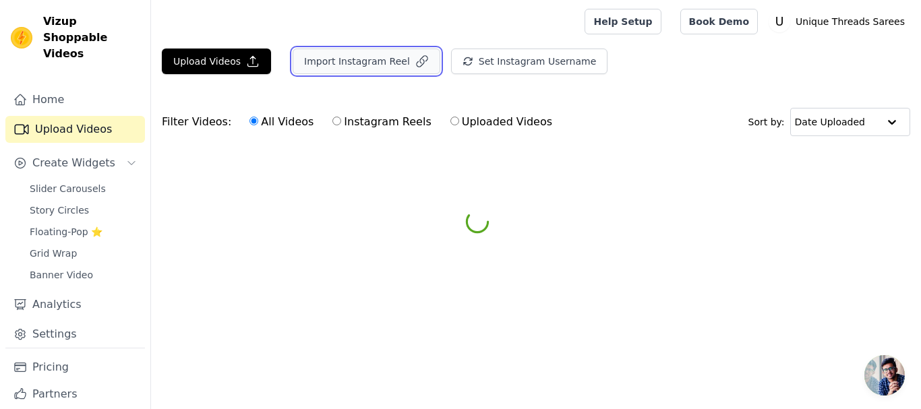
click at [322, 61] on button "Import Instagram Reel" at bounding box center [367, 62] width 148 height 26
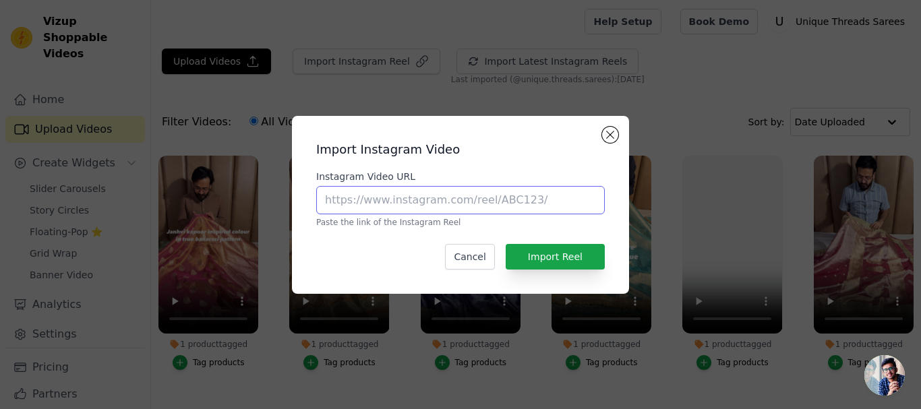
click at [381, 195] on input "Instagram Video URL" at bounding box center [460, 200] width 289 height 28
click at [380, 200] on input "Instagram Video URL" at bounding box center [460, 200] width 289 height 28
paste input "https://www.instagram.com/reel/C47-cGkvsuv/?utm_source=ig_web_copy_link"
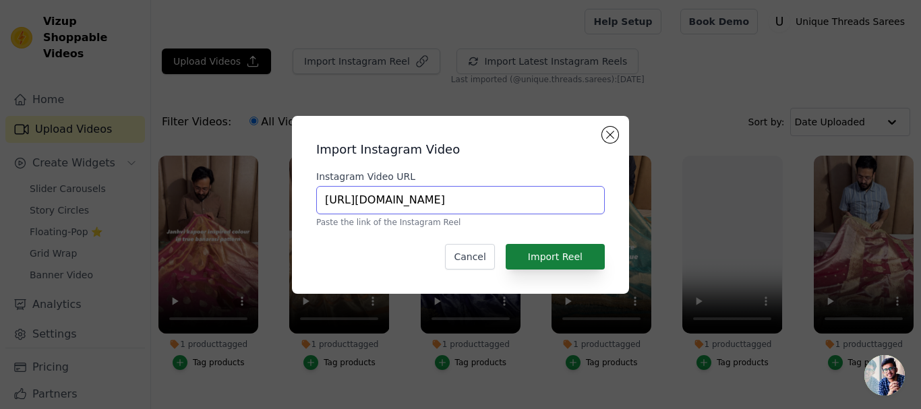
type input "https://www.instagram.com/reel/C47-cGkvsuv/?utm_source=ig_web_copy_link"
click at [565, 252] on button "Import Reel" at bounding box center [555, 257] width 99 height 26
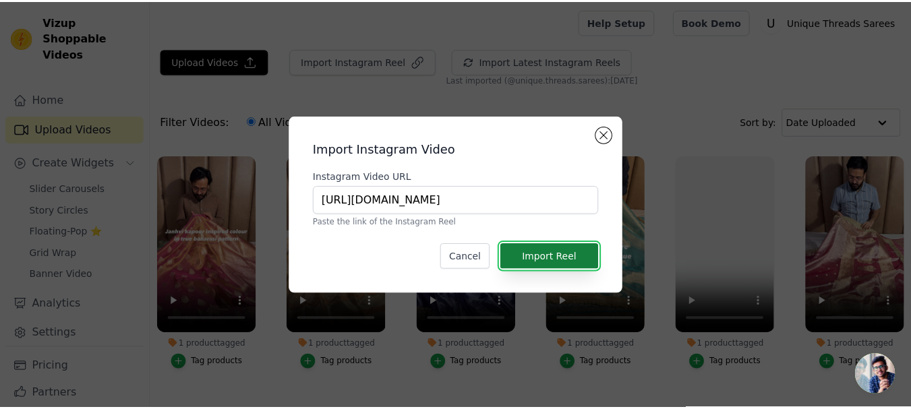
scroll to position [0, 0]
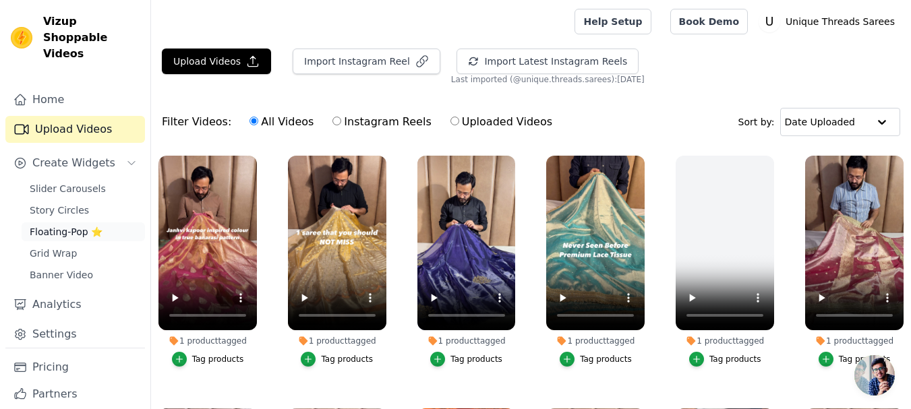
click at [74, 225] on span "Floating-Pop ⭐" at bounding box center [66, 231] width 73 height 13
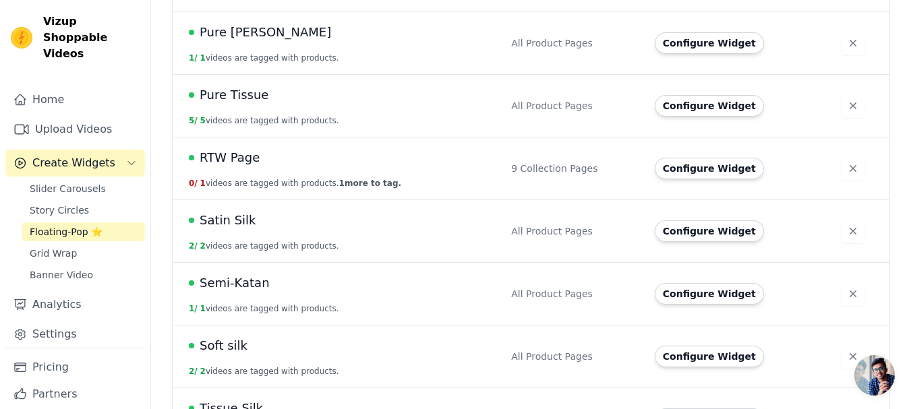
scroll to position [944, 0]
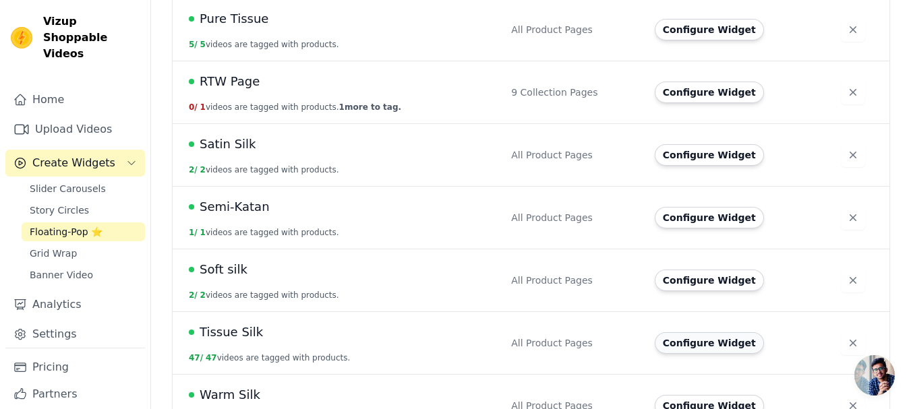
click at [696, 333] on button "Configure Widget" at bounding box center [709, 344] width 109 height 22
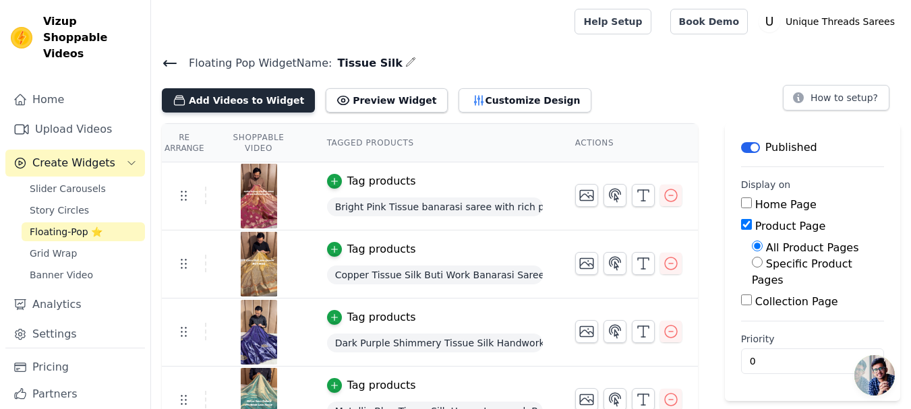
click at [260, 100] on button "Add Videos to Widget" at bounding box center [238, 100] width 153 height 24
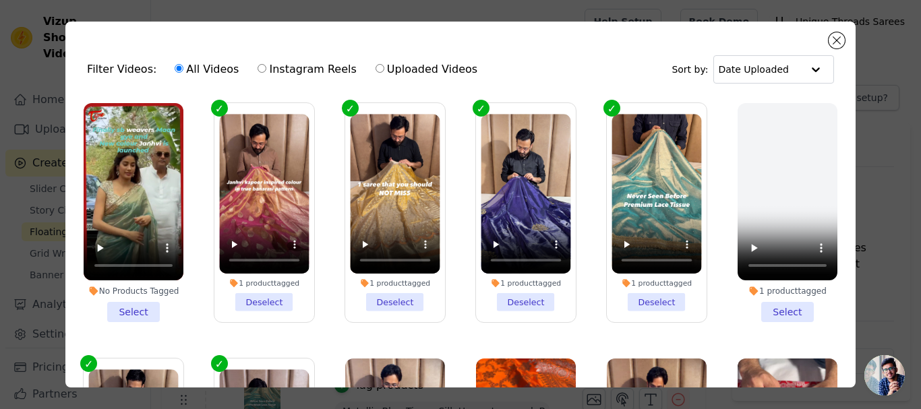
click at [129, 304] on li "No Products Tagged Select" at bounding box center [134, 212] width 100 height 219
click at [0, 0] on input "No Products Tagged Select" at bounding box center [0, 0] width 0 height 0
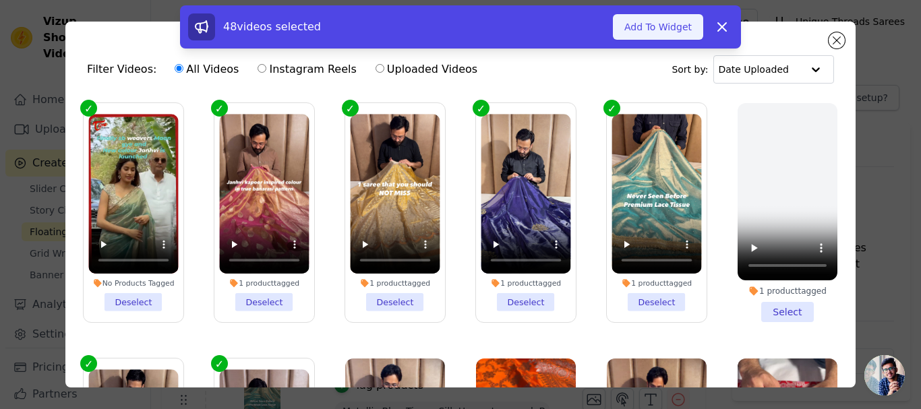
click at [658, 30] on button "Add To Widget" at bounding box center [658, 27] width 90 height 26
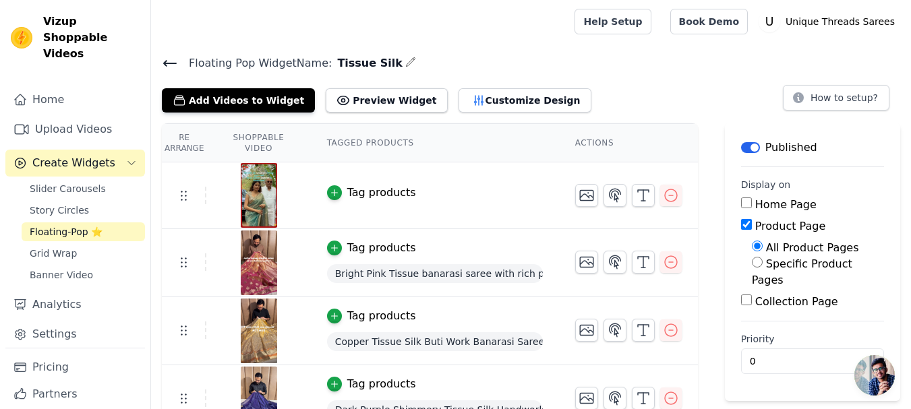
click at [416, 196] on div "Tag products" at bounding box center [435, 193] width 216 height 16
click at [354, 194] on div "Tag products" at bounding box center [381, 193] width 69 height 16
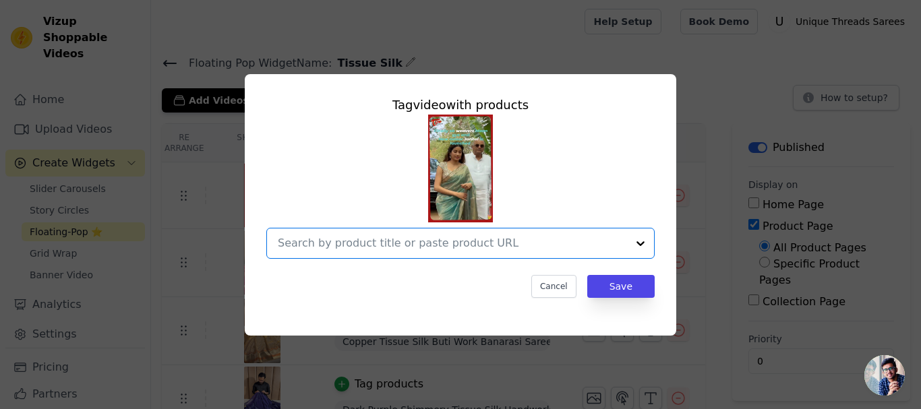
click at [405, 244] on input "text" at bounding box center [452, 243] width 349 height 16
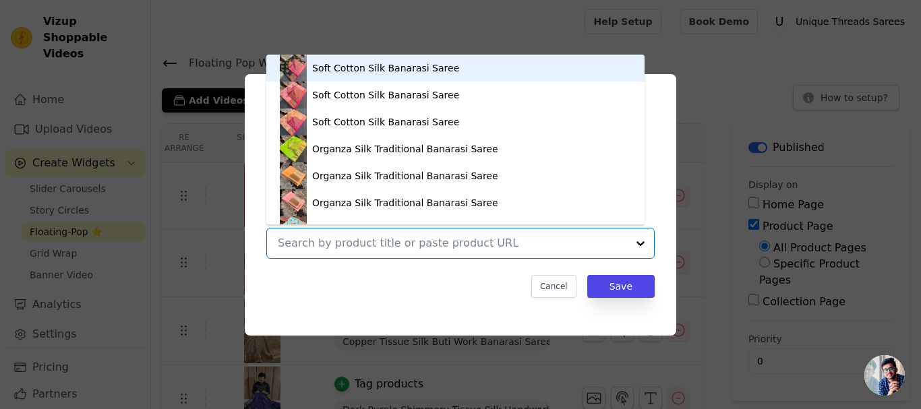
paste input "https://utsarees.in/collections/best-sellers/products/tissue-crush-saree"
type input "https://utsarees.in/collections/best-sellers/products/tissue-crush-saree"
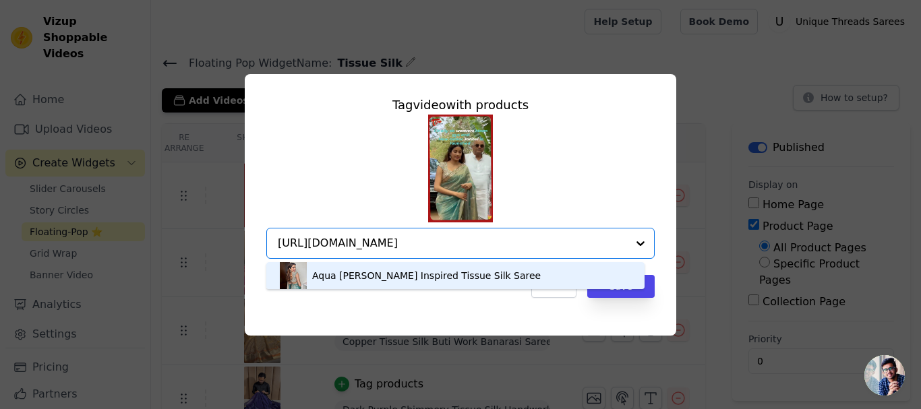
click at [492, 278] on div "Aqua Green Janhvi Kapoor Inspired Tissue Silk Saree" at bounding box center [426, 275] width 229 height 13
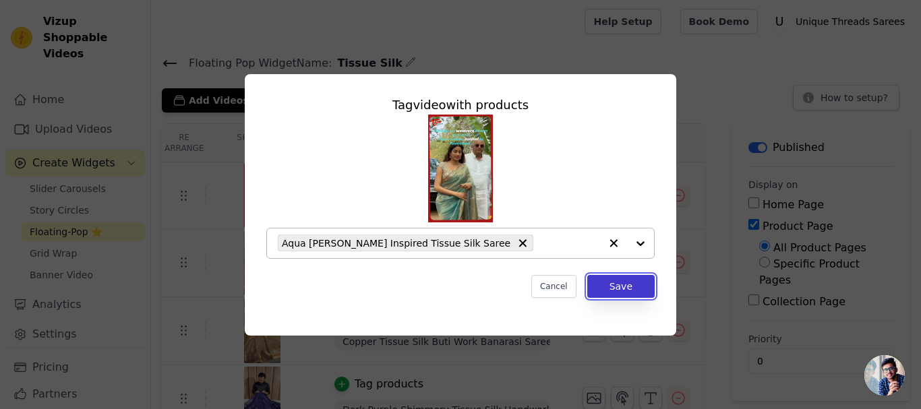
click at [607, 285] on button "Save" at bounding box center [621, 286] width 67 height 23
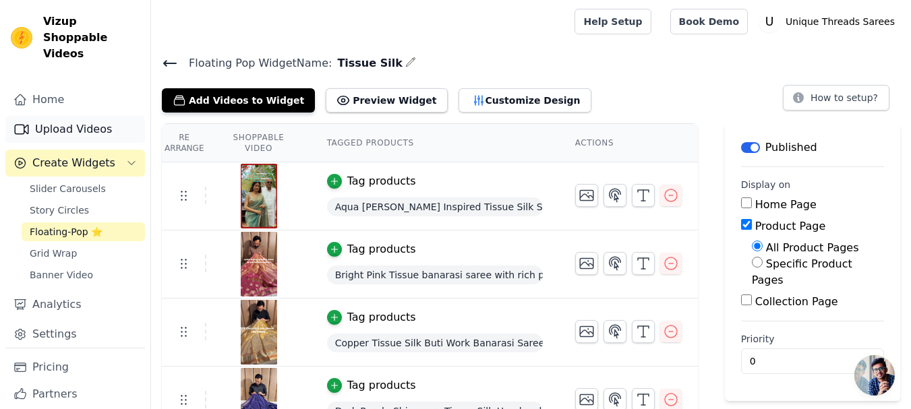
click at [72, 116] on link "Upload Videos" at bounding box center [75, 129] width 140 height 27
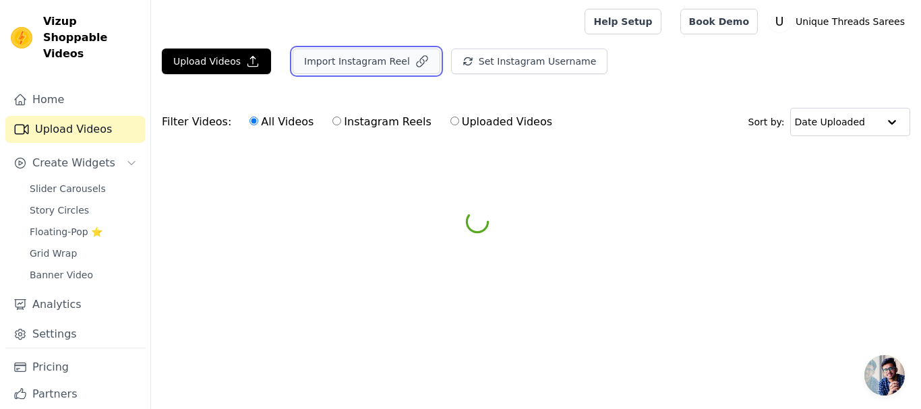
click at [320, 63] on button "Import Instagram Reel" at bounding box center [367, 62] width 148 height 26
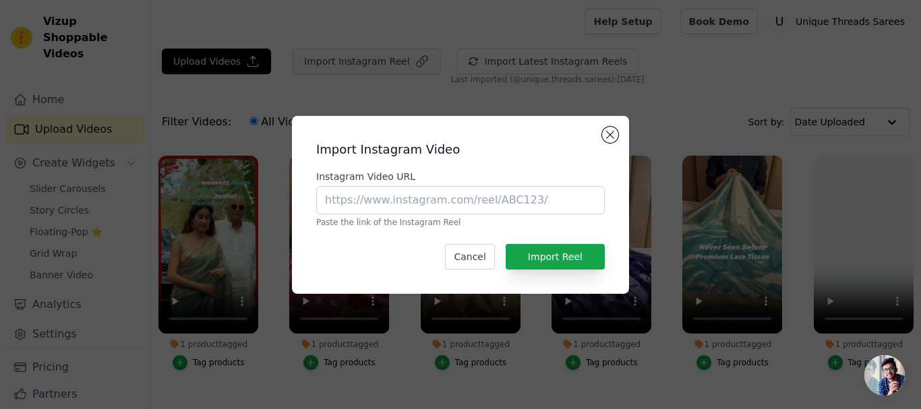
click at [321, 57] on div "Import Instagram Video Instagram Video URL Paste the link of the Instagram Reel…" at bounding box center [460, 204] width 921 height 409
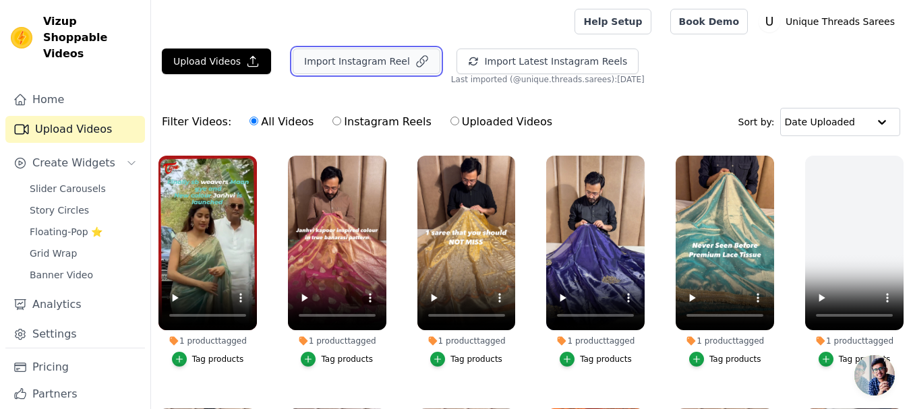
click at [328, 58] on button "Import Instagram Reel" at bounding box center [367, 62] width 148 height 26
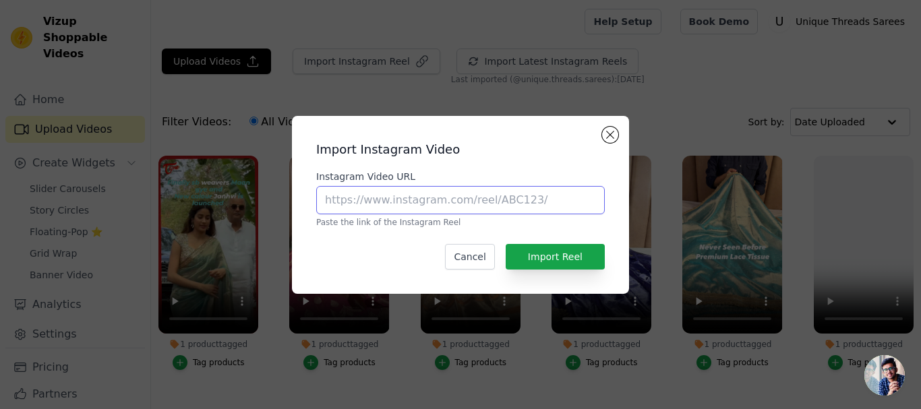
click at [374, 198] on input "Instagram Video URL" at bounding box center [460, 200] width 289 height 28
paste input "https://www.instagram.com/reel/DDBikGKvchI/?utm_source=ig_web_copy_link"
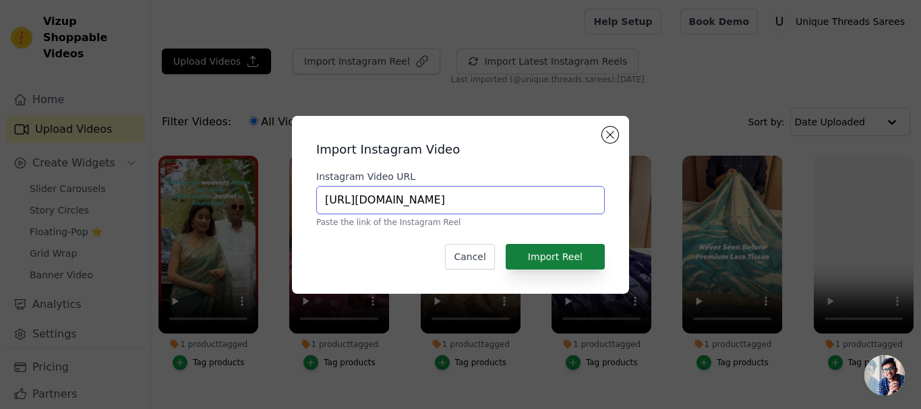
type input "https://www.instagram.com/reel/DDBikGKvchI/?utm_source=ig_web_copy_link"
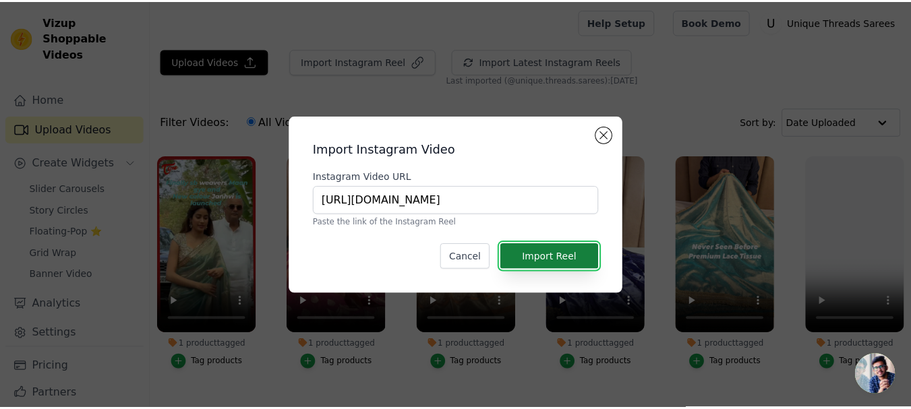
scroll to position [0, 0]
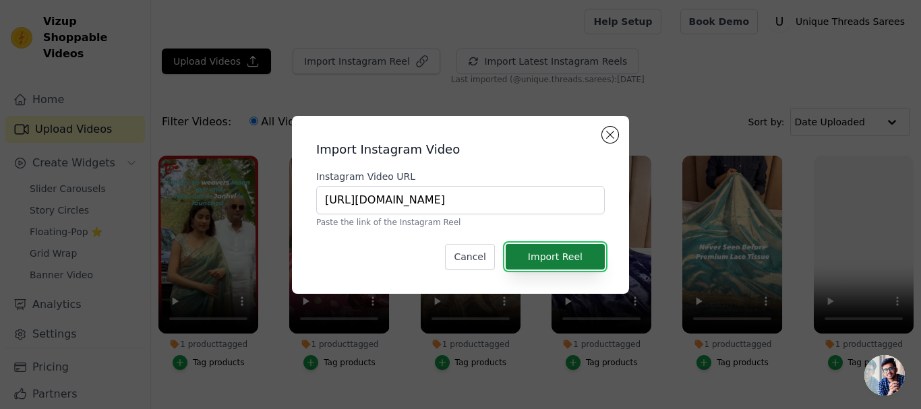
click at [562, 254] on button "Import Reel" at bounding box center [555, 257] width 99 height 26
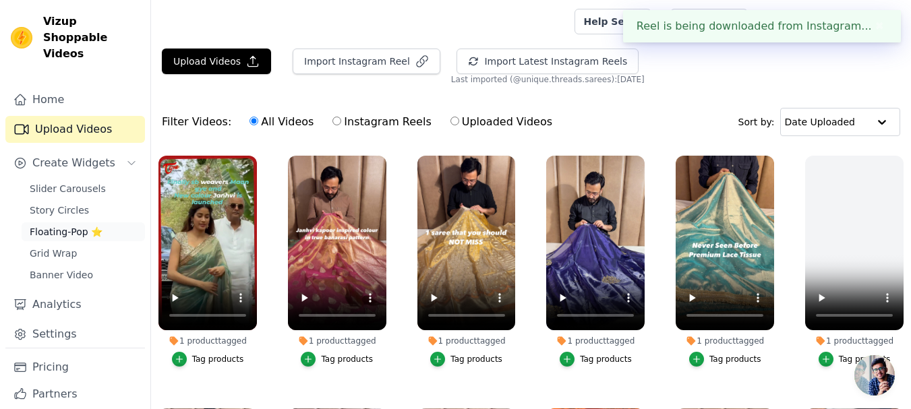
click at [81, 225] on span "Floating-Pop ⭐" at bounding box center [66, 231] width 73 height 13
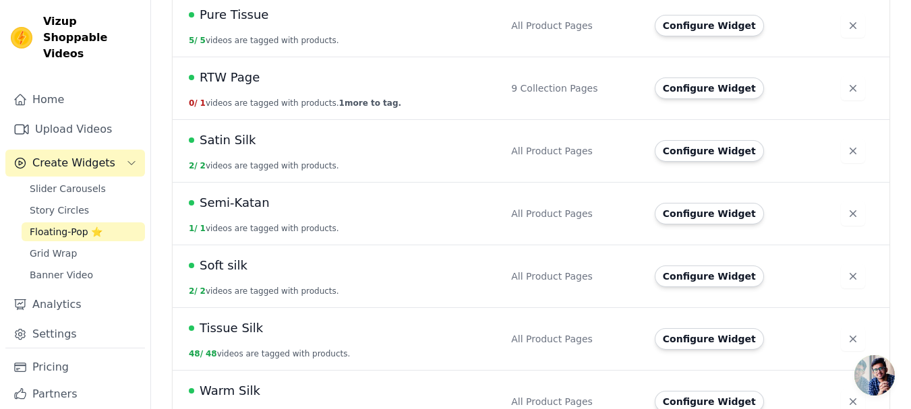
scroll to position [950, 0]
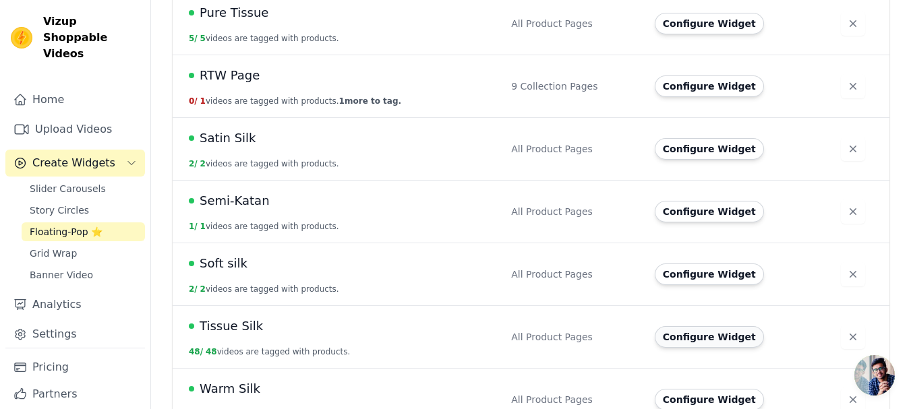
click at [695, 326] on button "Configure Widget" at bounding box center [709, 337] width 109 height 22
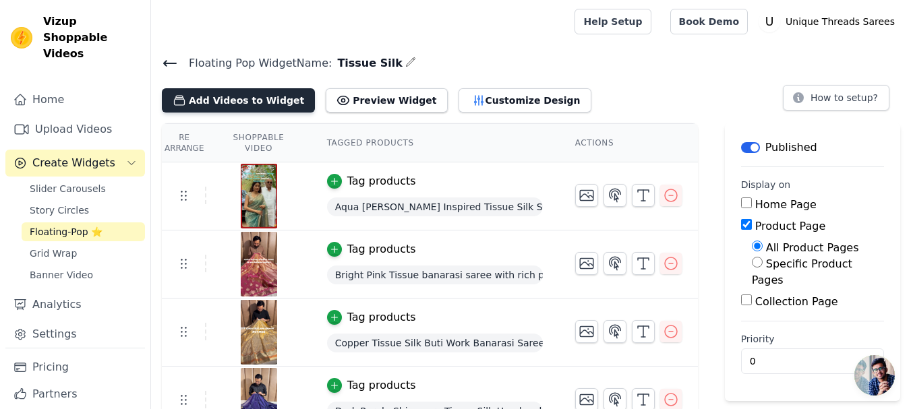
click at [233, 97] on button "Add Videos to Widget" at bounding box center [238, 100] width 153 height 24
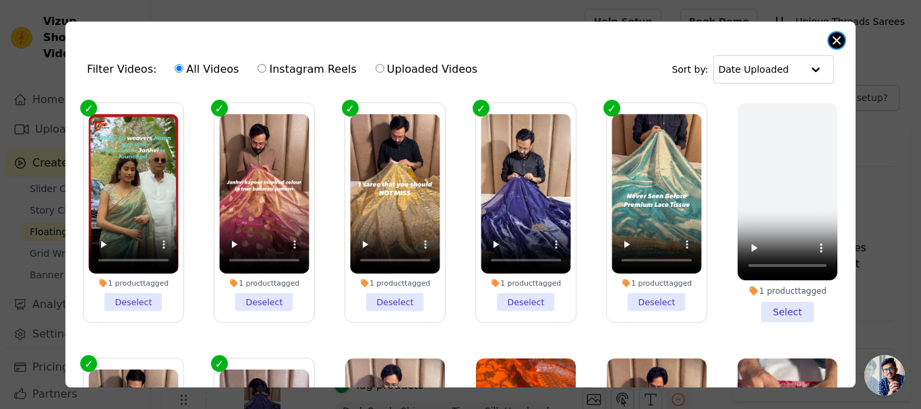
click at [836, 36] on button "Close modal" at bounding box center [837, 40] width 16 height 16
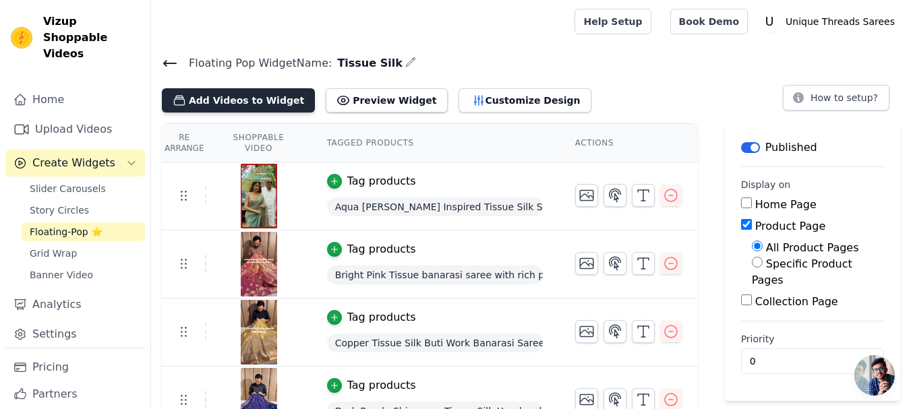
click at [260, 92] on button "Add Videos to Widget" at bounding box center [238, 100] width 153 height 24
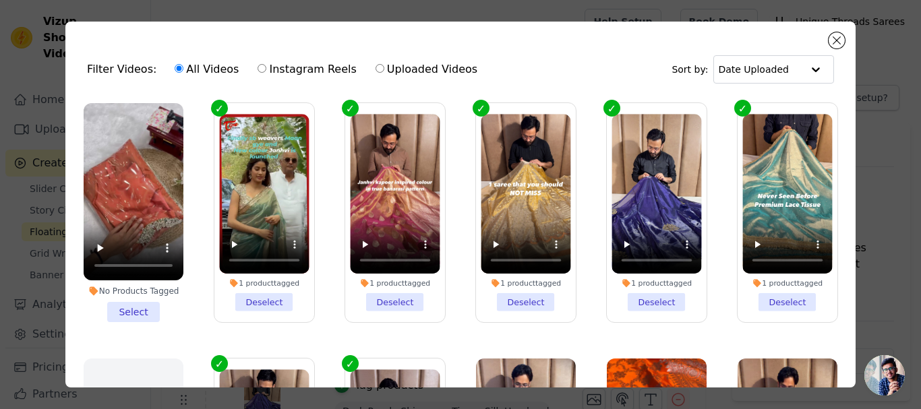
click at [128, 304] on li "No Products Tagged Select" at bounding box center [134, 212] width 100 height 219
click at [0, 0] on input "No Products Tagged Select" at bounding box center [0, 0] width 0 height 0
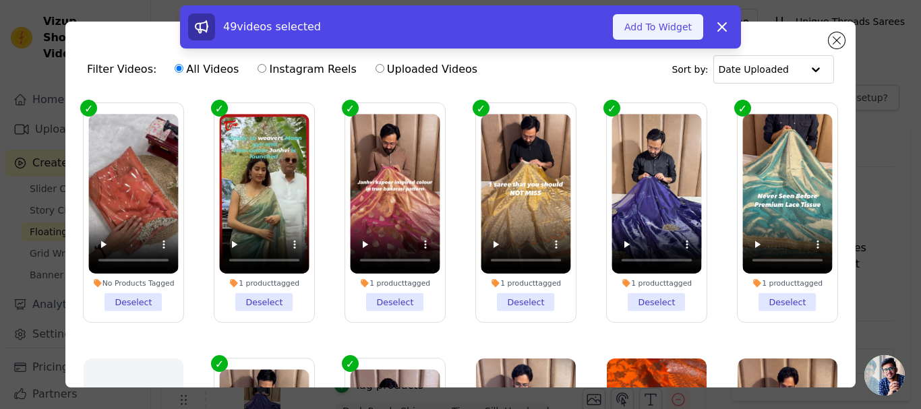
click at [663, 20] on button "Add To Widget" at bounding box center [658, 27] width 90 height 26
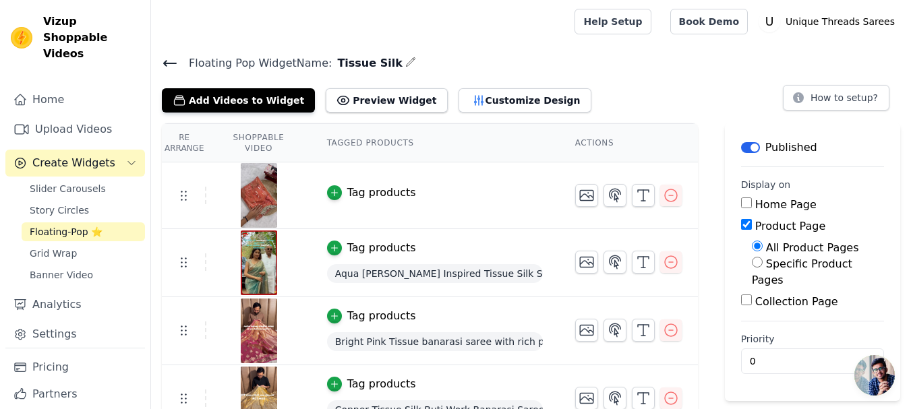
click at [362, 196] on div "Tag products" at bounding box center [381, 193] width 69 height 16
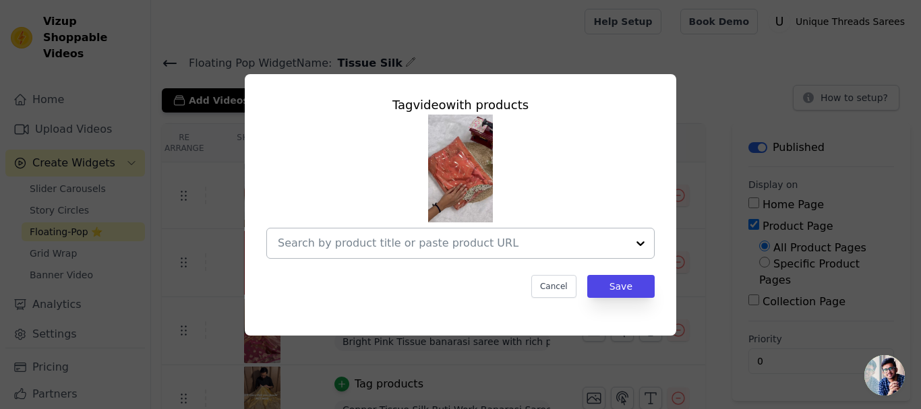
click at [520, 240] on input "text" at bounding box center [452, 243] width 349 height 16
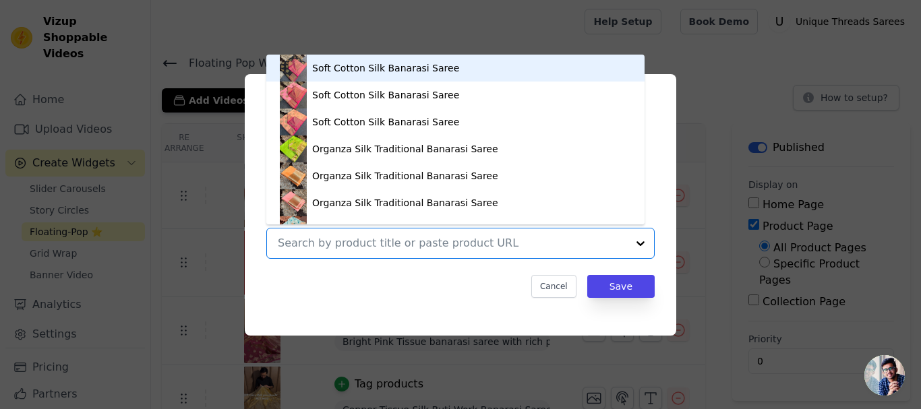
paste input "https://utsarees.in/collections/best-sellers/products/saffron-shimmery-tissue-s…"
type input "https://utsarees.in/collections/best-sellers/products/saffron-shimmery-tissue-s…"
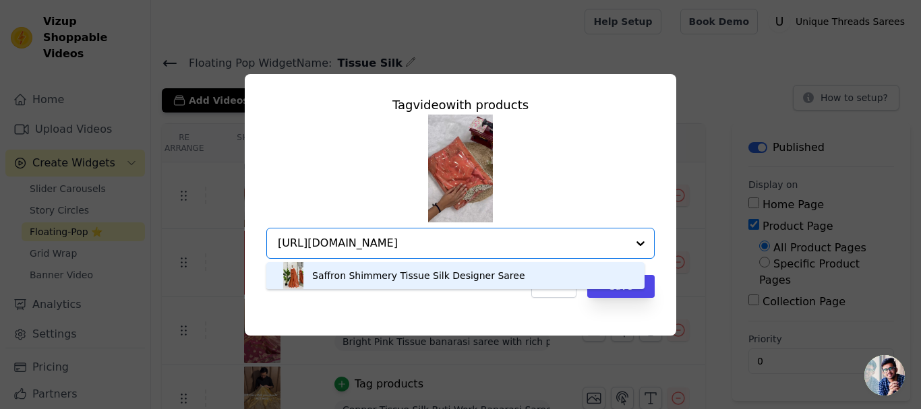
click at [491, 278] on div "Saffron Shimmery Tissue Silk Designer Saree" at bounding box center [418, 275] width 213 height 13
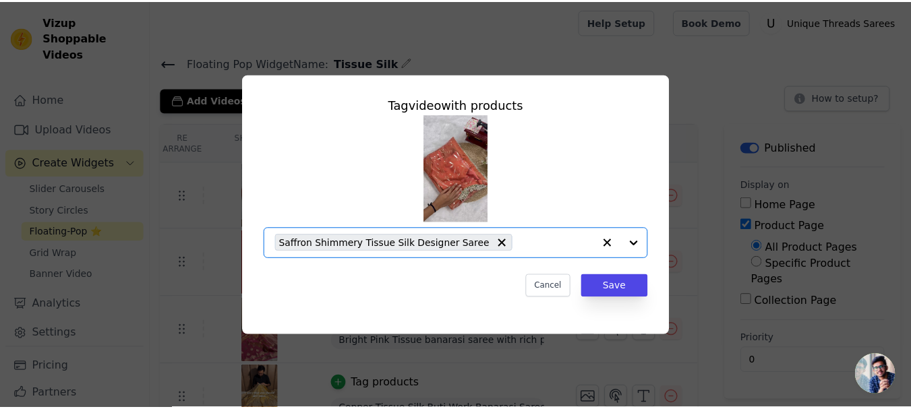
scroll to position [0, 0]
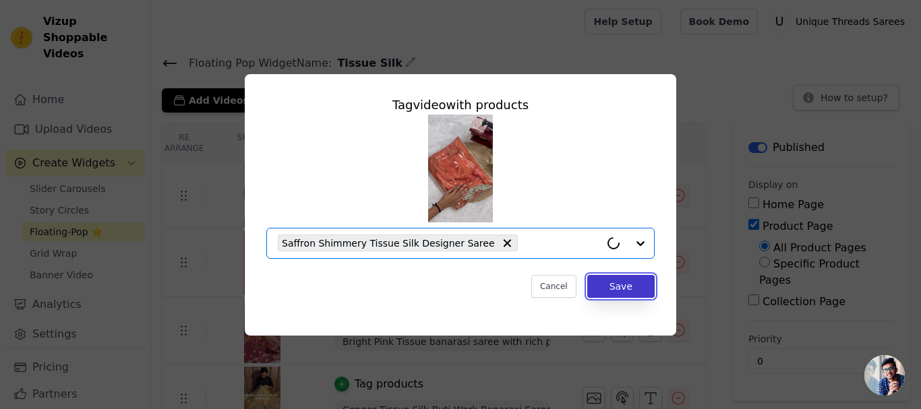
click at [623, 290] on button "Save" at bounding box center [621, 286] width 67 height 23
